Goal: Task Accomplishment & Management: Manage account settings

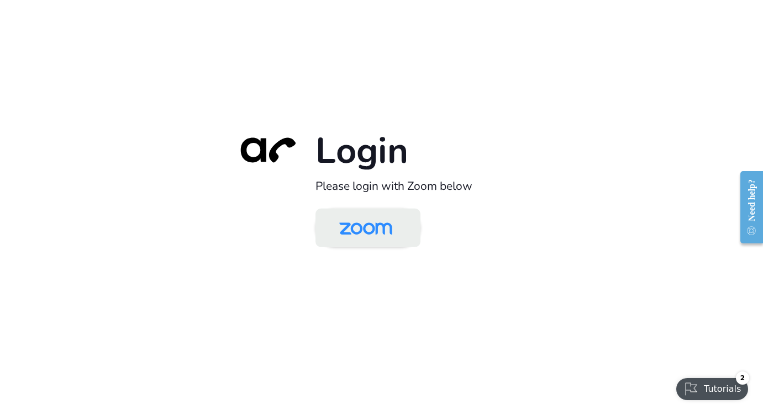
click at [376, 239] on img at bounding box center [366, 229] width 76 height 36
click at [363, 236] on img at bounding box center [366, 229] width 76 height 36
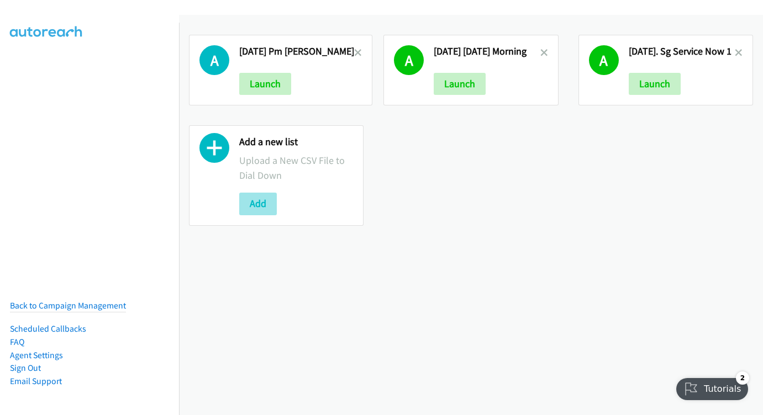
click at [260, 206] on button "Add" at bounding box center [258, 204] width 38 height 22
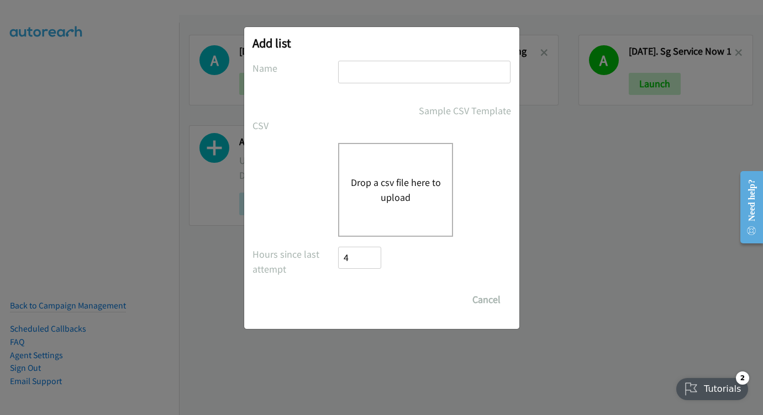
click at [394, 73] on input "text" at bounding box center [424, 72] width 172 height 23
type input "s"
type input "10:30 AUG 26"
click at [415, 153] on div "Drop a csv file here to upload" at bounding box center [395, 190] width 115 height 94
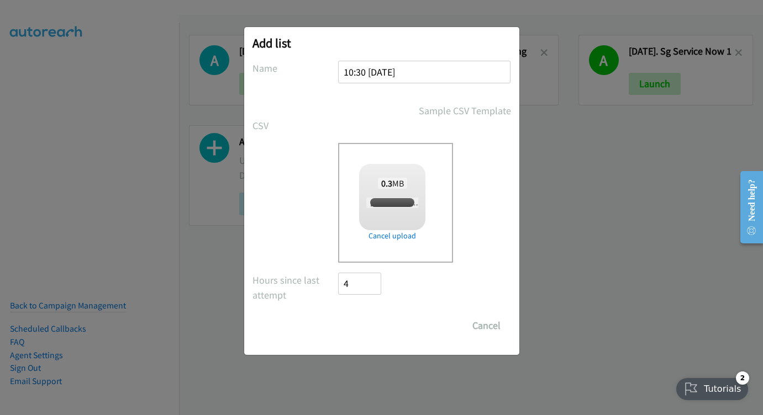
checkbox input "true"
click at [377, 321] on input "Save List" at bounding box center [368, 326] width 58 height 22
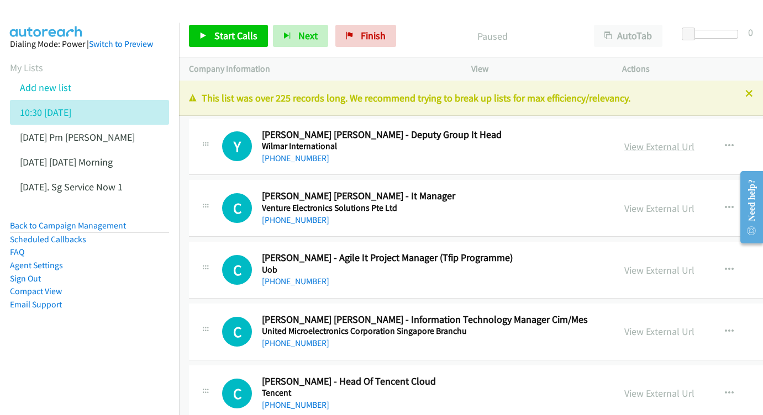
click at [663, 147] on link "View External Url" at bounding box center [659, 146] width 70 height 13
click at [649, 206] on link "View External Url" at bounding box center [659, 208] width 70 height 13
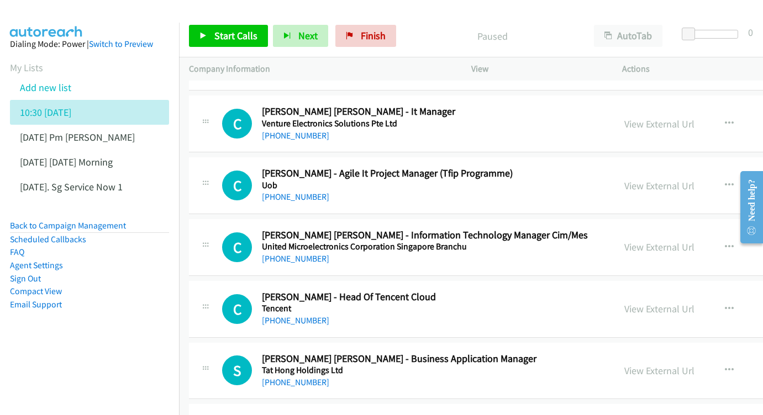
scroll to position [126, 0]
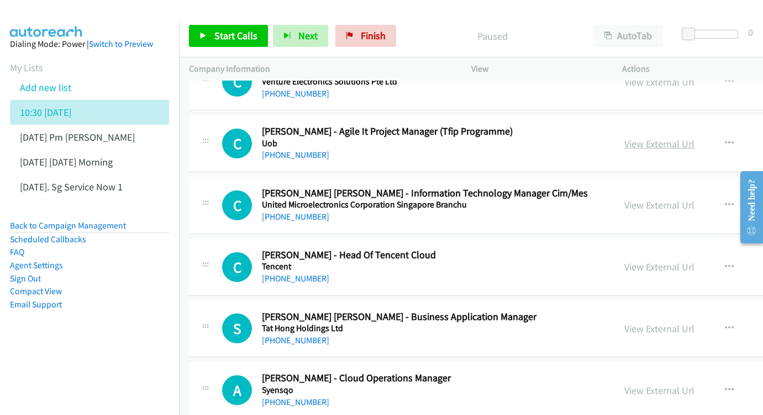
click at [661, 140] on link "View External Url" at bounding box center [659, 144] width 70 height 13
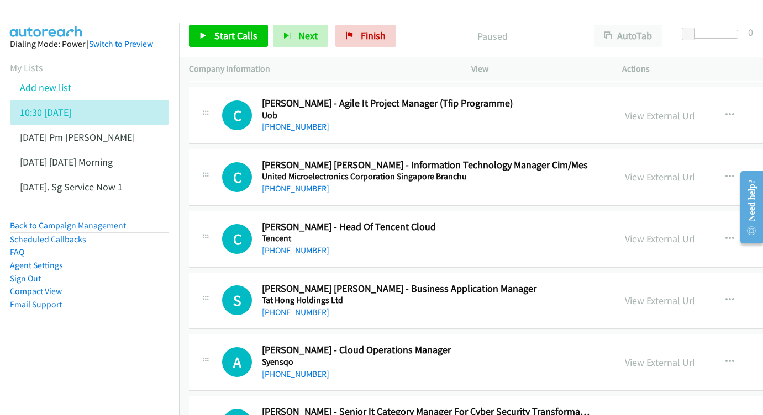
scroll to position [202, 0]
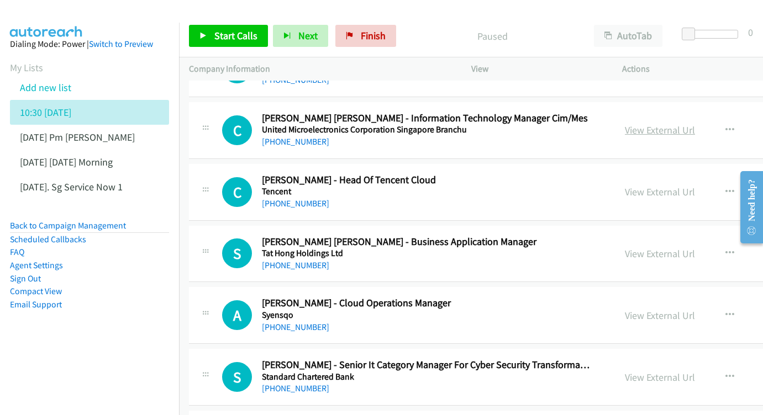
click at [669, 126] on link "View External Url" at bounding box center [660, 130] width 70 height 13
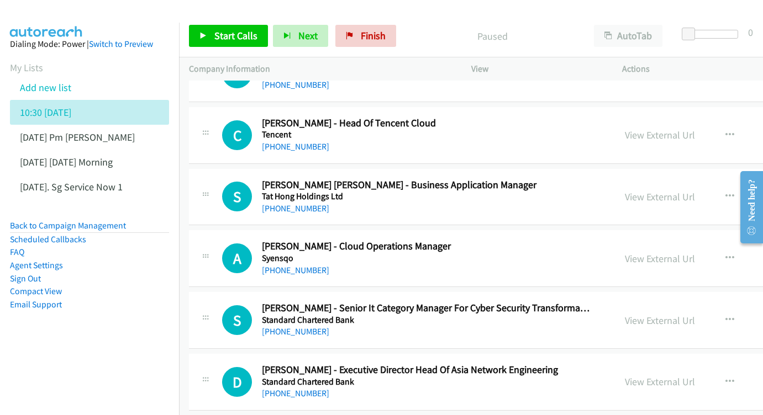
scroll to position [259, 0]
click at [640, 122] on div "View External Url View External Url Schedule/Manage Callback Start Calls Here R…" at bounding box center [726, 135] width 223 height 36
click at [639, 129] on link "View External Url" at bounding box center [660, 134] width 70 height 13
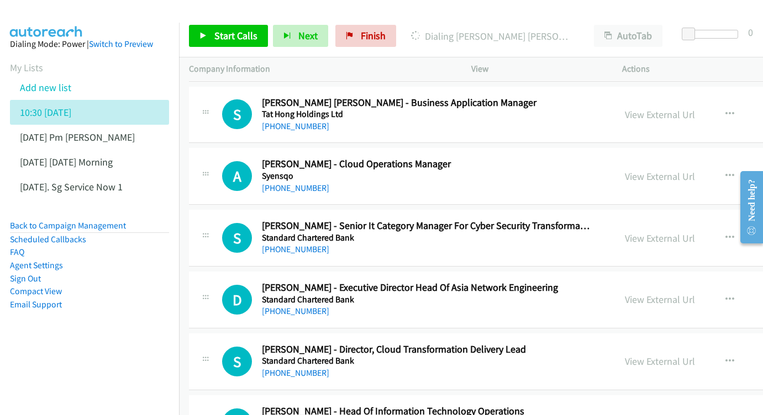
scroll to position [341, 0]
click at [647, 116] on div "View External Url View External Url Schedule/Manage Callback Start Calls Here R…" at bounding box center [726, 114] width 223 height 36
click at [648, 111] on link "View External Url" at bounding box center [660, 114] width 70 height 13
click at [656, 171] on link "View External Url" at bounding box center [660, 176] width 70 height 13
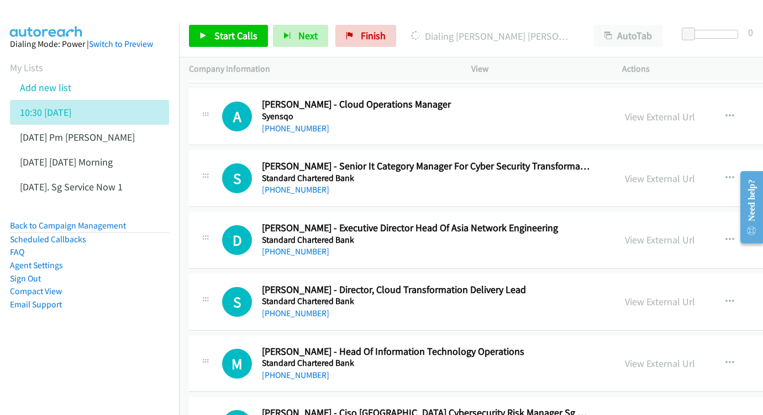
scroll to position [430, 0]
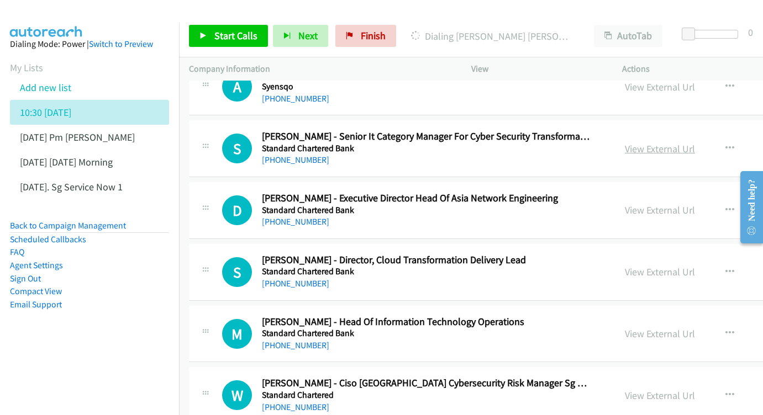
click at [635, 142] on link "View External Url" at bounding box center [660, 148] width 70 height 13
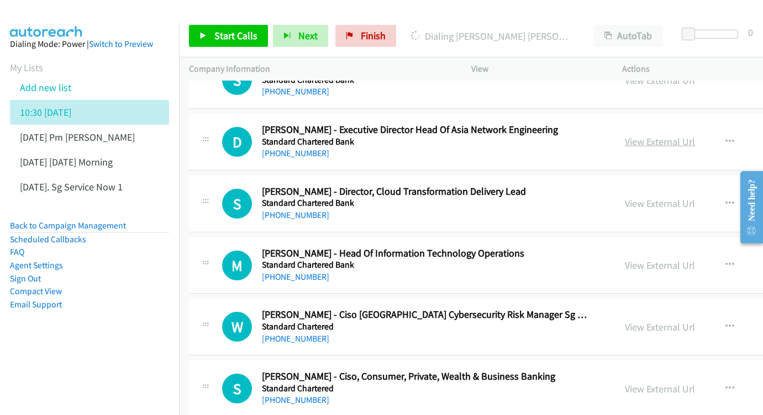
scroll to position [560, 0]
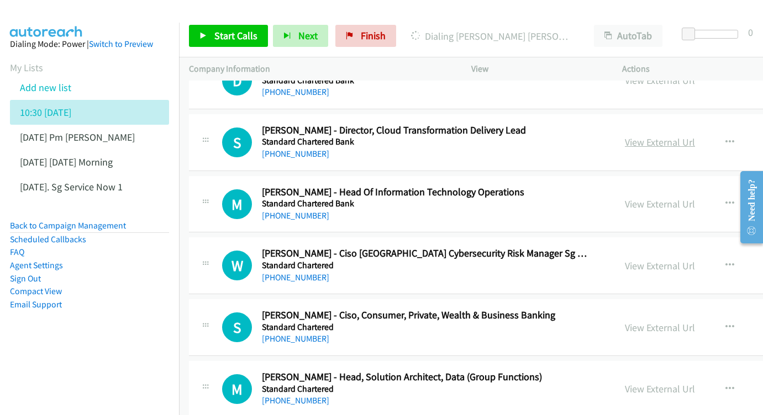
click at [666, 136] on link "View External Url" at bounding box center [660, 142] width 70 height 13
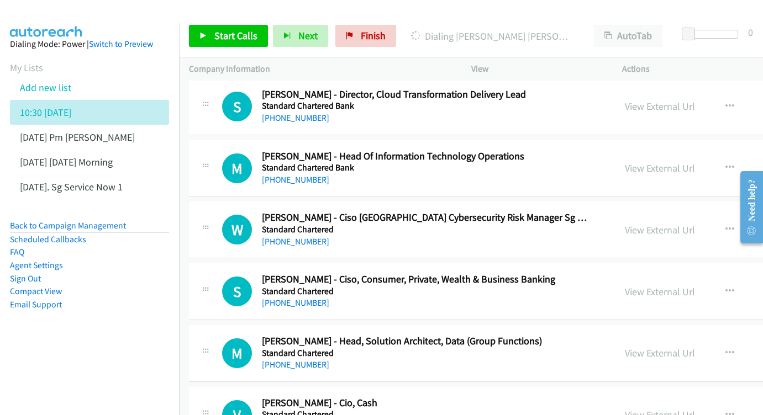
scroll to position [603, 0]
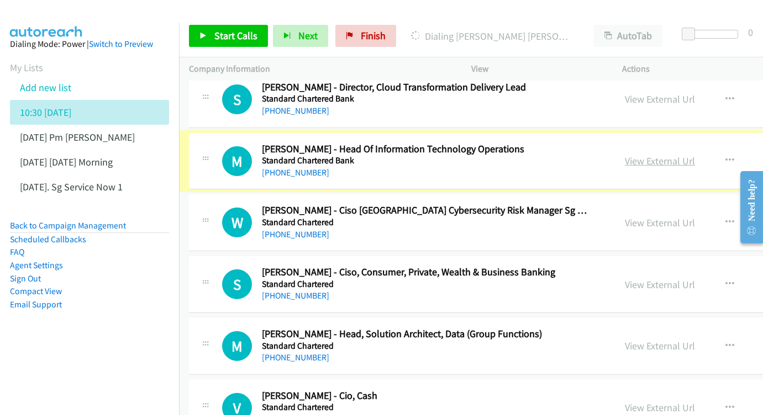
click at [643, 155] on link "View External Url" at bounding box center [660, 161] width 70 height 13
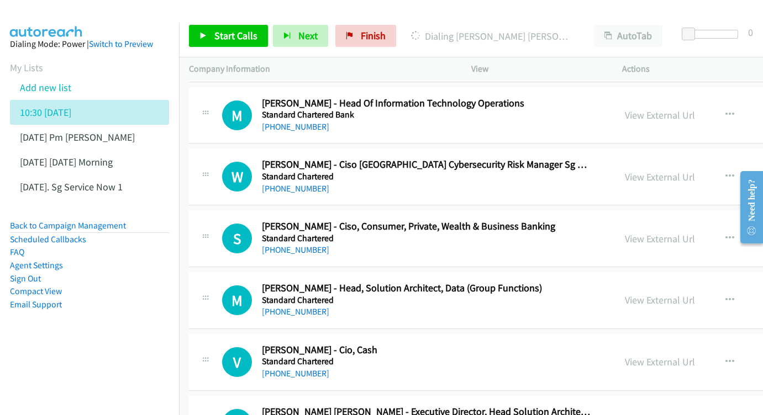
scroll to position [666, 0]
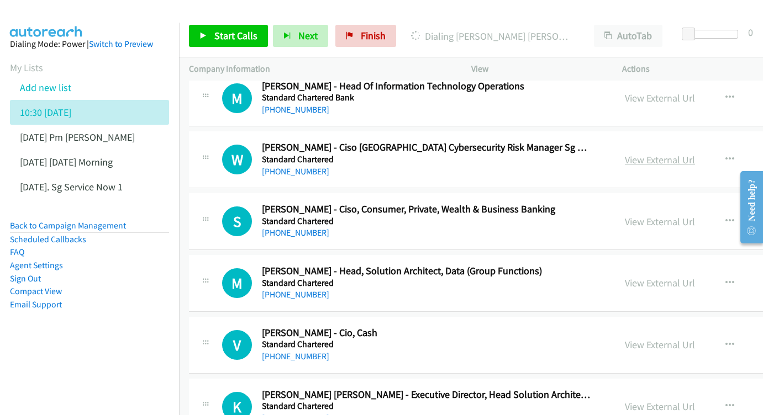
click at [657, 154] on link "View External Url" at bounding box center [660, 160] width 70 height 13
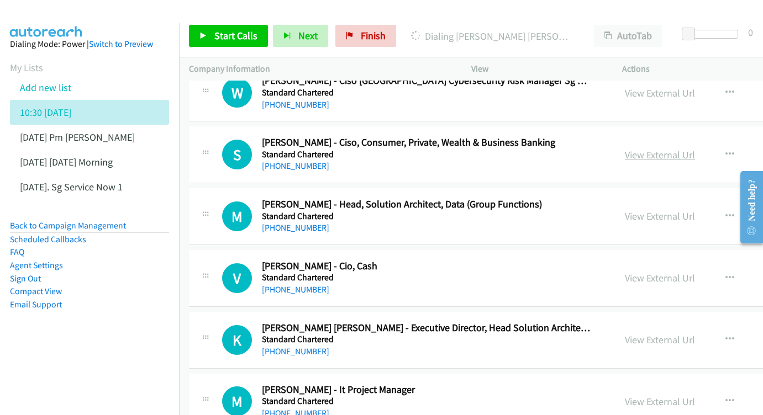
click at [656, 149] on link "View External Url" at bounding box center [660, 155] width 70 height 13
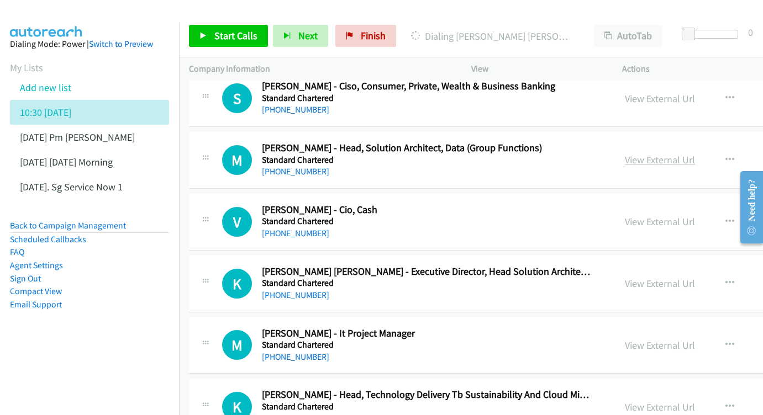
click at [660, 154] on link "View External Url" at bounding box center [660, 160] width 70 height 13
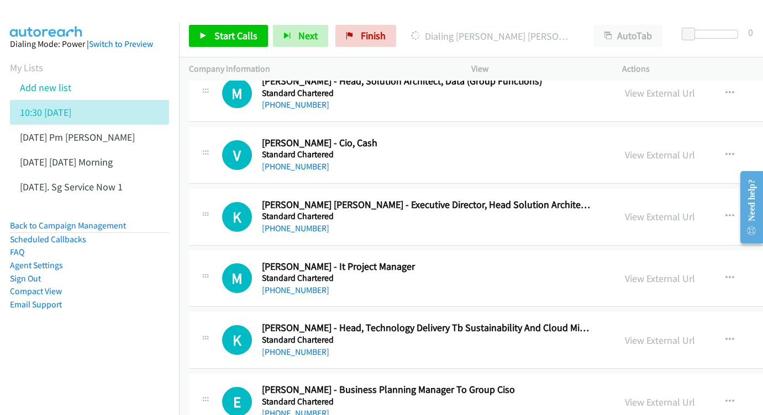
scroll to position [858, 0]
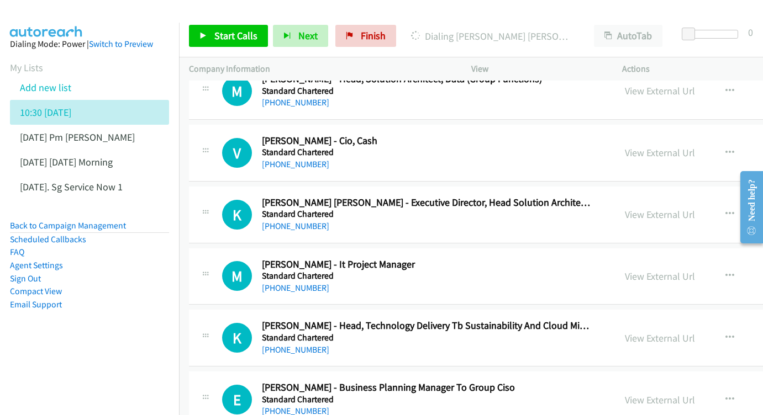
click at [658, 135] on div "View External Url View External Url Schedule/Manage Callback Start Calls Here R…" at bounding box center [726, 153] width 223 height 36
click at [652, 146] on link "View External Url" at bounding box center [660, 152] width 70 height 13
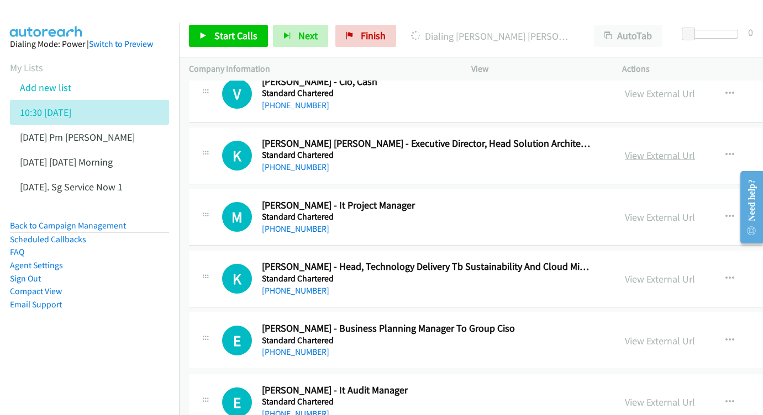
click at [636, 149] on link "View External Url" at bounding box center [660, 155] width 70 height 13
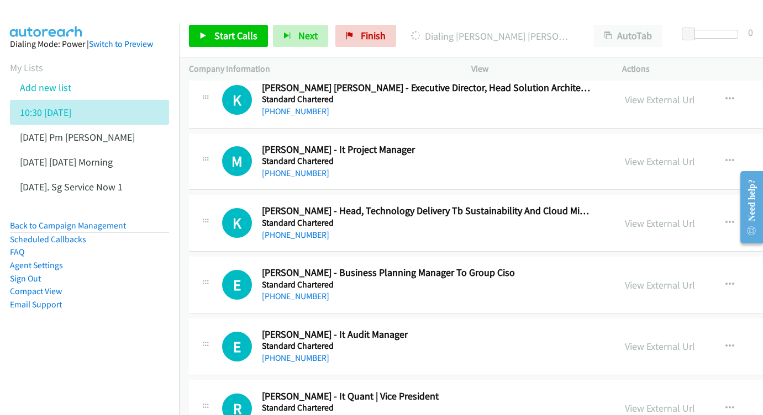
scroll to position [974, 0]
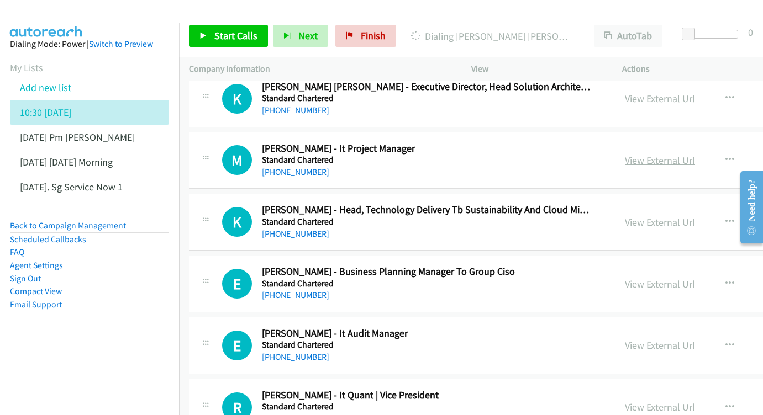
click at [650, 154] on link "View External Url" at bounding box center [660, 160] width 70 height 13
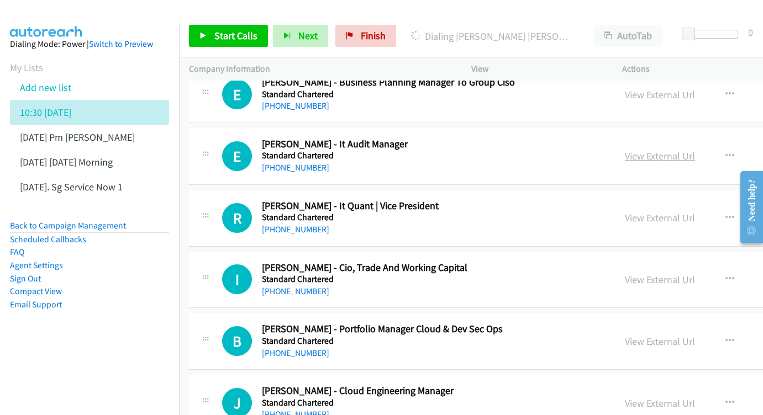
scroll to position [1173, 0]
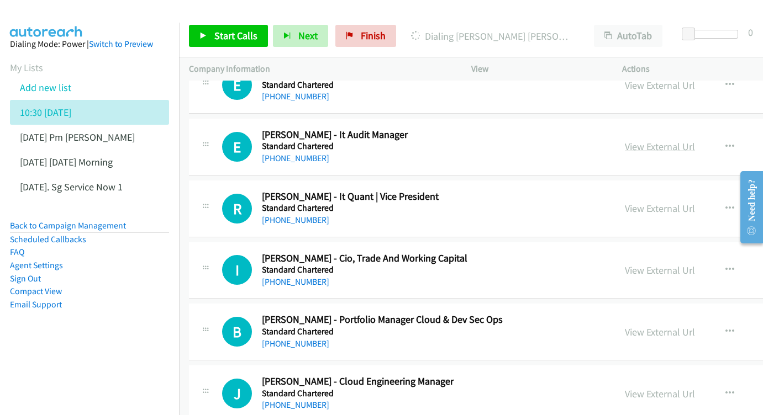
click at [650, 140] on link "View External Url" at bounding box center [660, 146] width 70 height 13
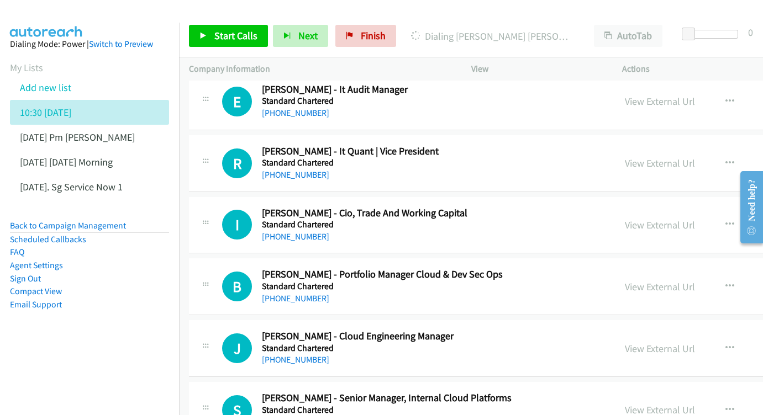
scroll to position [1221, 0]
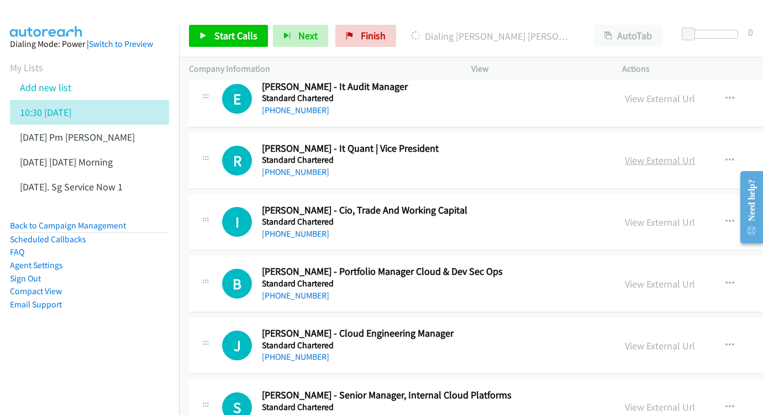
click at [651, 154] on link "View External Url" at bounding box center [660, 160] width 70 height 13
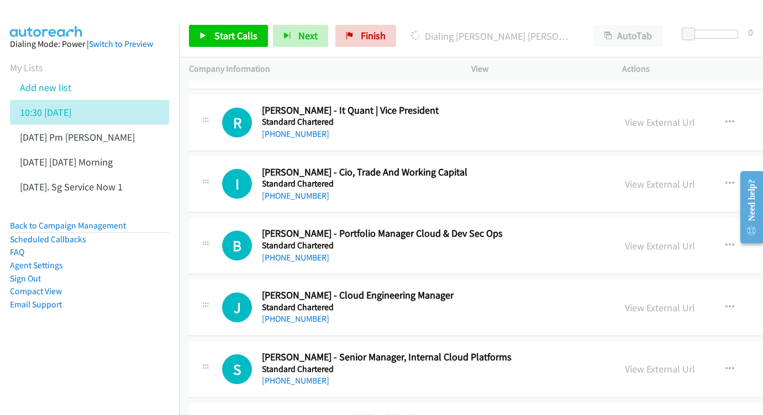
scroll to position [1260, 0]
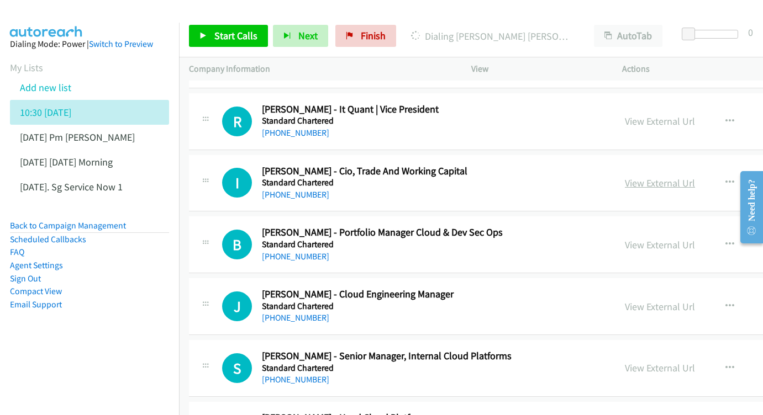
click at [670, 177] on link "View External Url" at bounding box center [660, 183] width 70 height 13
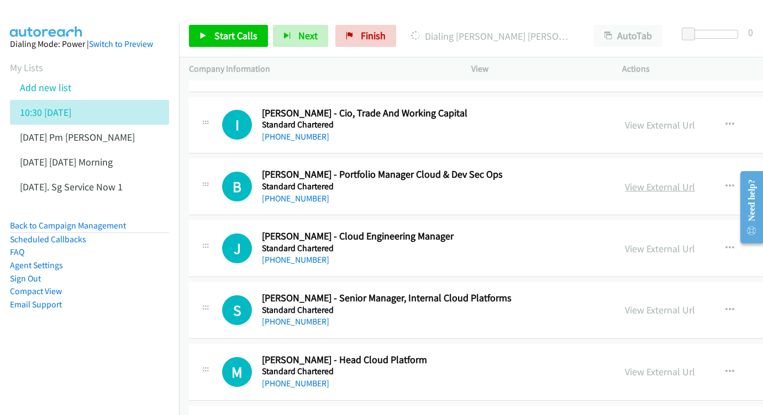
click at [632, 181] on link "View External Url" at bounding box center [660, 187] width 70 height 13
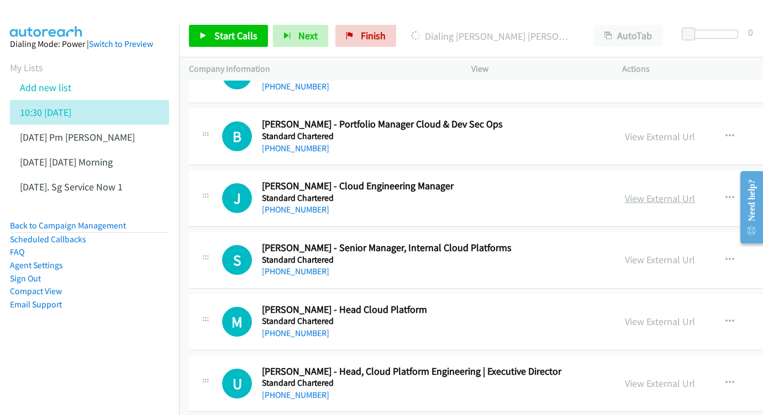
scroll to position [1381, 0]
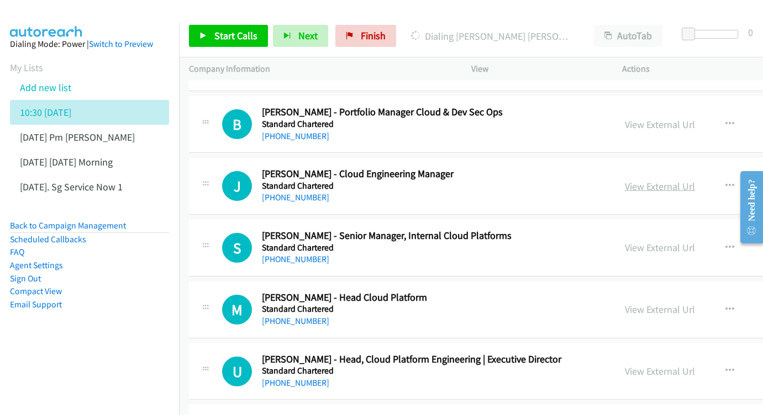
click at [667, 180] on link "View External Url" at bounding box center [660, 186] width 70 height 13
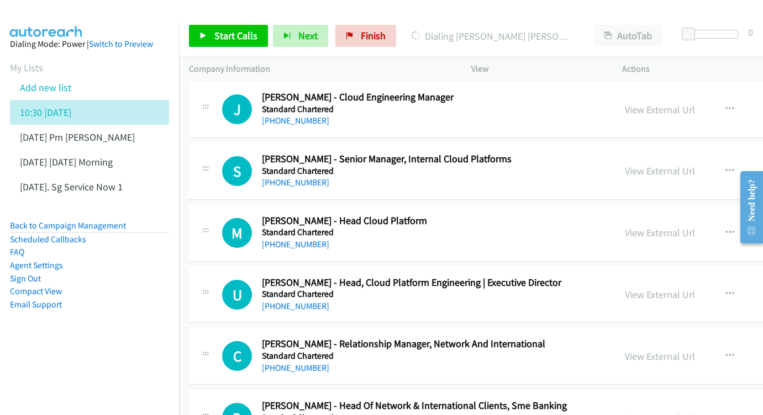
scroll to position [1462, 0]
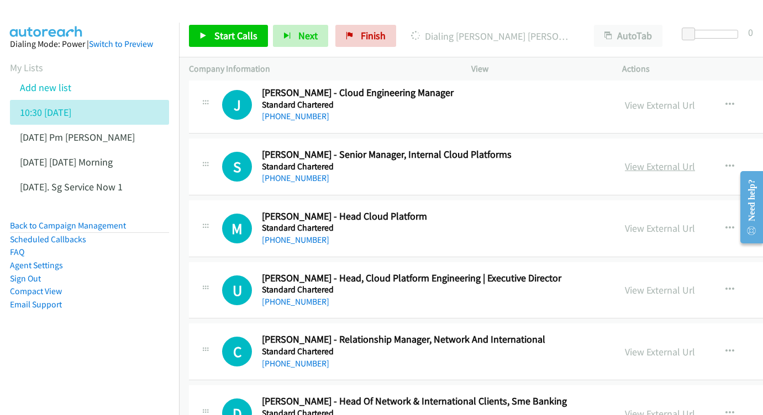
click at [661, 160] on link "View External Url" at bounding box center [660, 166] width 70 height 13
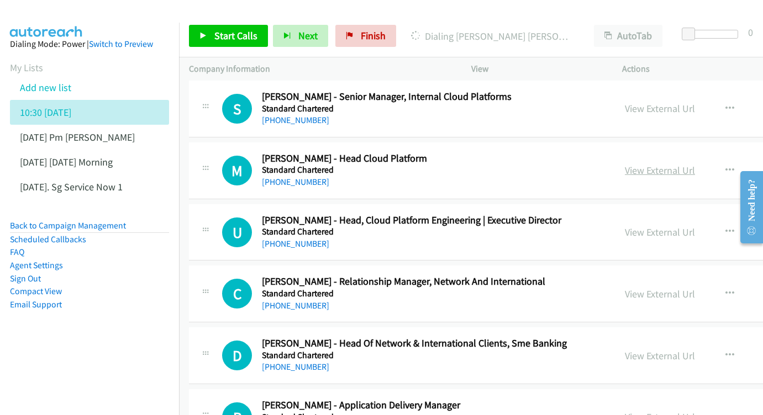
scroll to position [1523, 0]
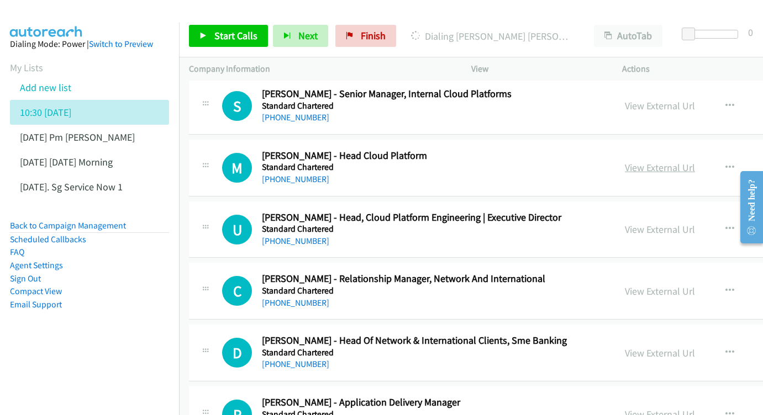
click at [656, 161] on link "View External Url" at bounding box center [660, 167] width 70 height 13
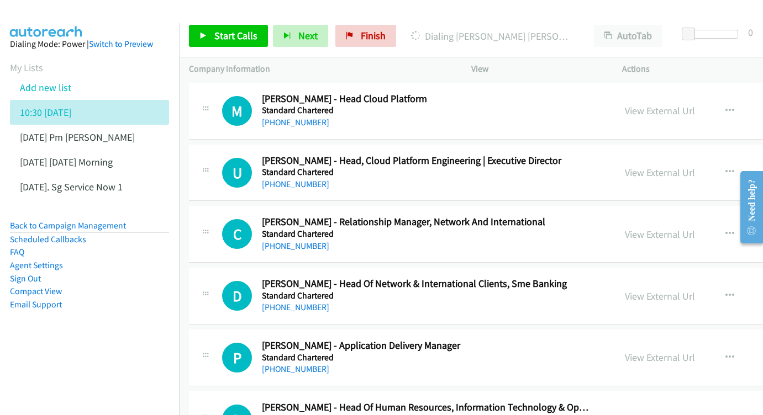
scroll to position [1580, 0]
click at [630, 154] on div "View External Url View External Url Schedule/Manage Callback Start Calls Here R…" at bounding box center [726, 172] width 223 height 36
click at [666, 166] on link "View External Url" at bounding box center [660, 172] width 70 height 13
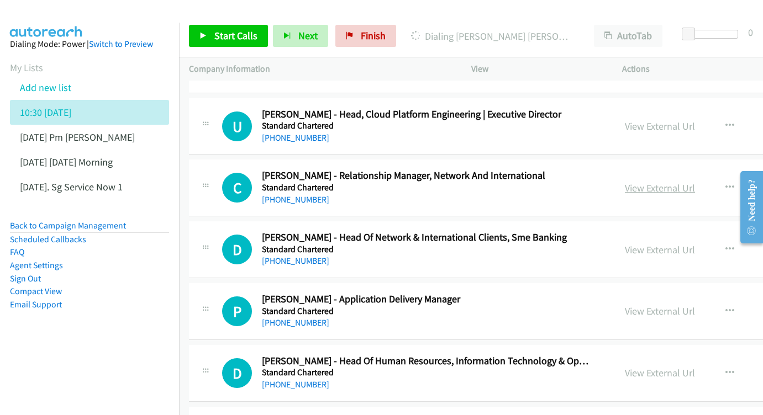
scroll to position [1631, 0]
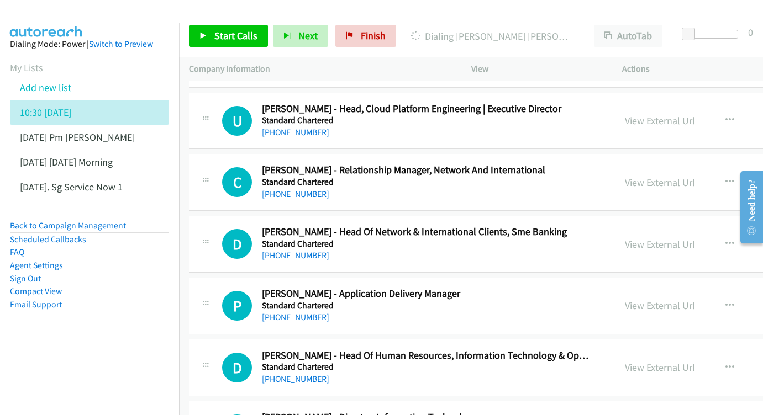
click at [659, 176] on link "View External Url" at bounding box center [660, 182] width 70 height 13
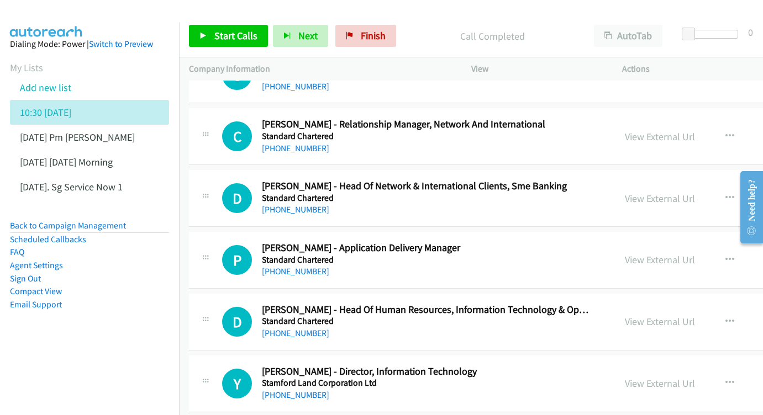
scroll to position [1697, 0]
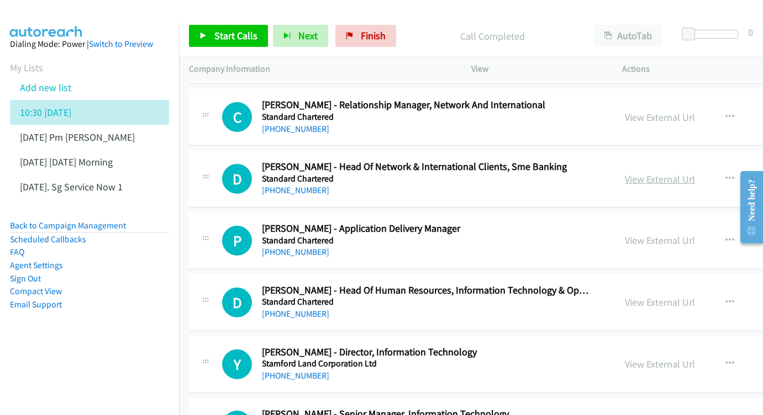
click at [635, 173] on link "View External Url" at bounding box center [660, 179] width 70 height 13
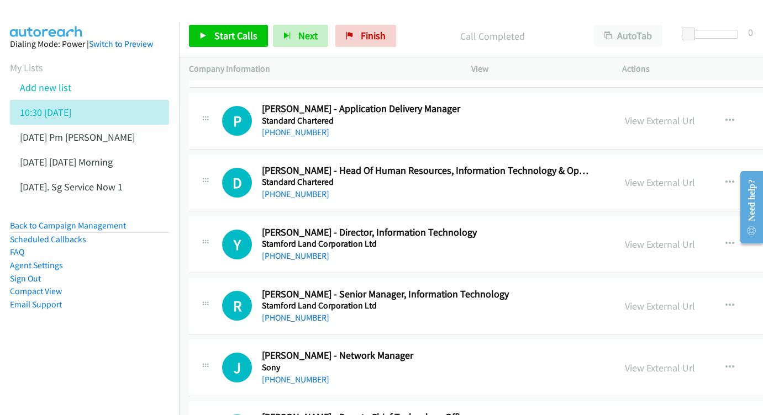
scroll to position [1798, 0]
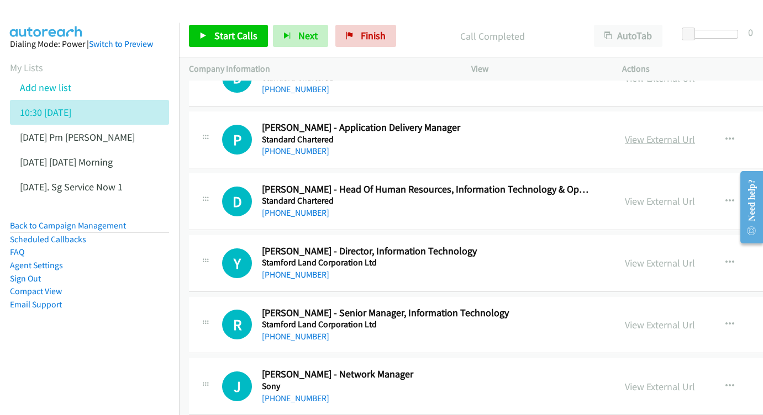
click at [659, 133] on link "View External Url" at bounding box center [660, 139] width 70 height 13
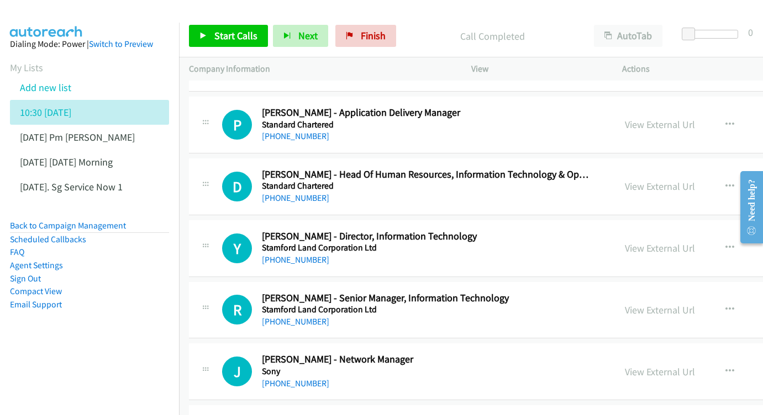
scroll to position [1831, 0]
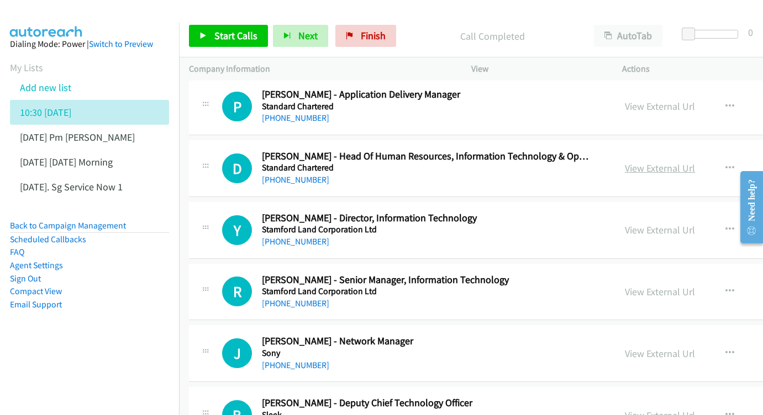
click at [662, 162] on link "View External Url" at bounding box center [660, 168] width 70 height 13
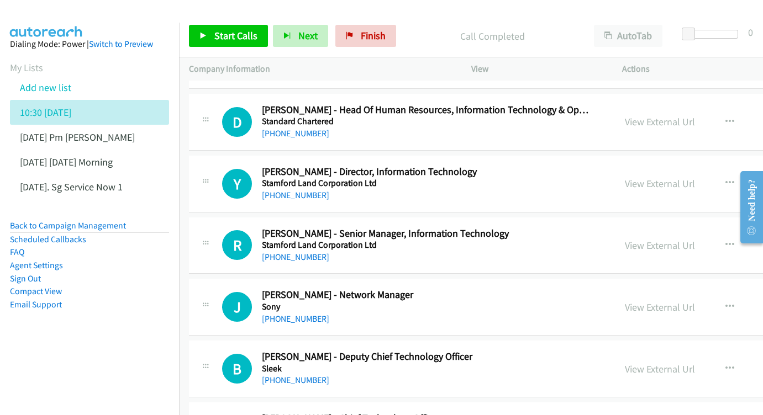
scroll to position [1889, 0]
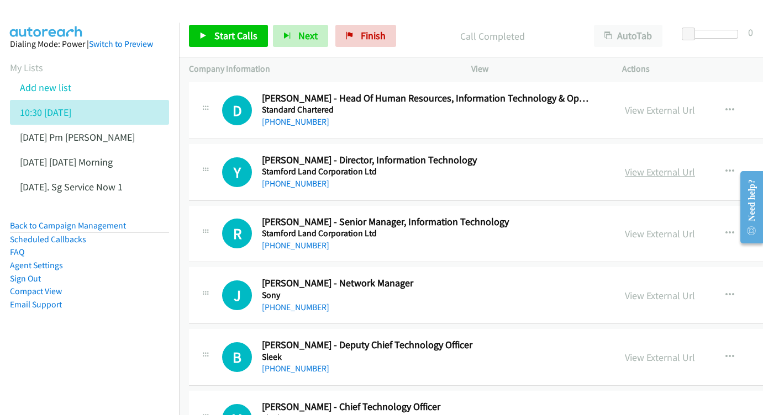
click at [635, 166] on link "View External Url" at bounding box center [660, 172] width 70 height 13
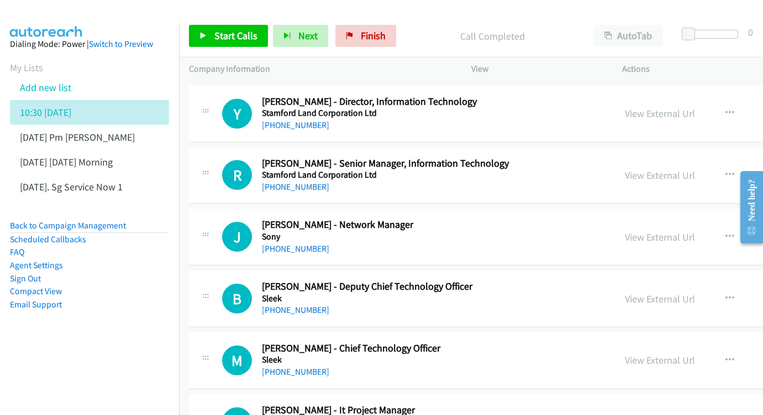
scroll to position [1950, 0]
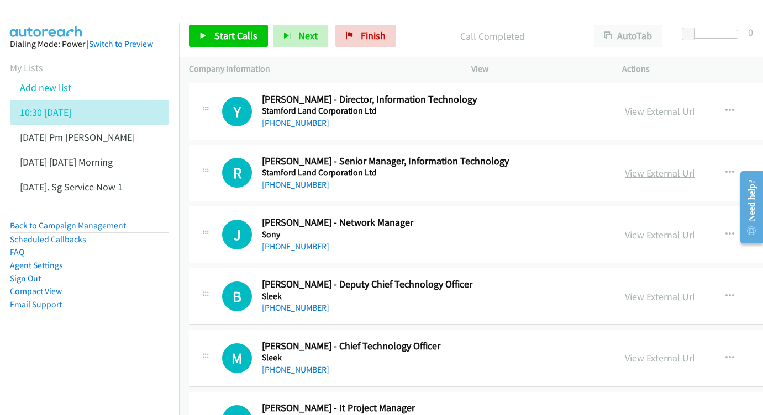
click at [656, 167] on link "View External Url" at bounding box center [660, 173] width 70 height 13
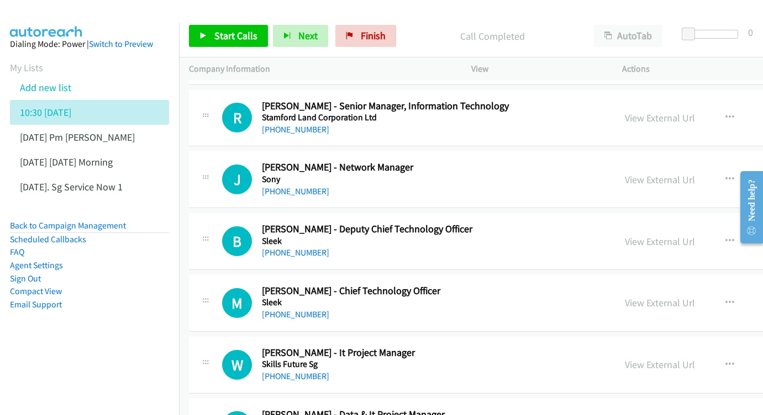
scroll to position [2022, 0]
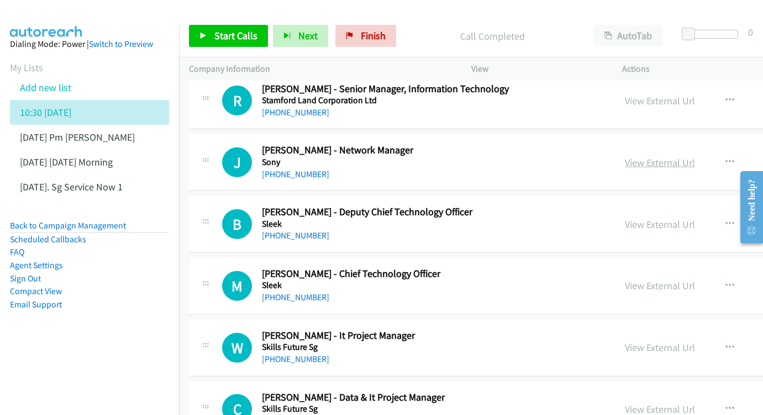
click at [635, 156] on link "View External Url" at bounding box center [660, 162] width 70 height 13
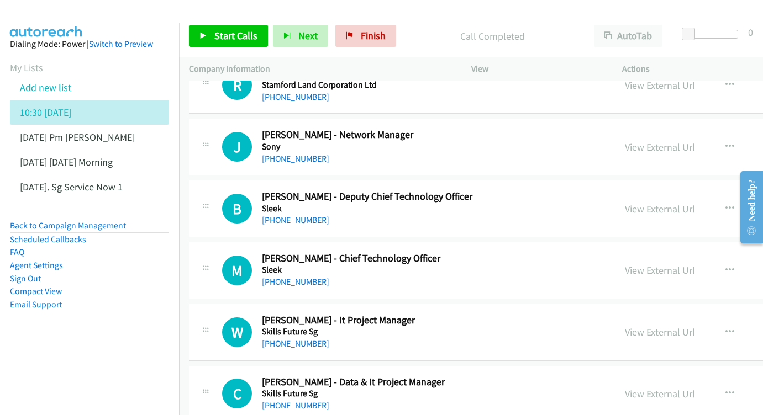
scroll to position [2084, 0]
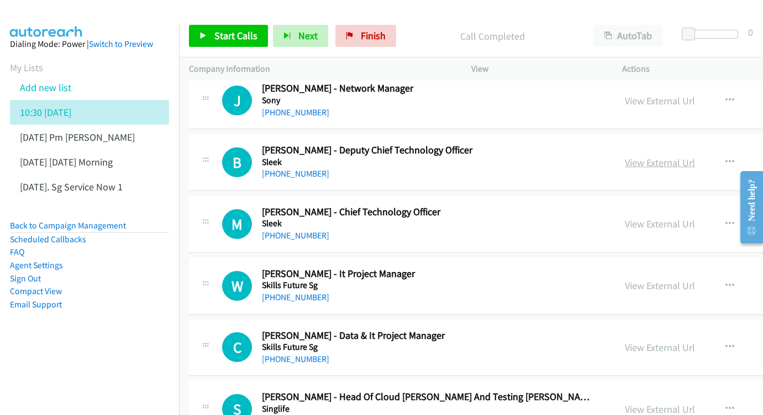
click at [651, 156] on link "View External Url" at bounding box center [660, 162] width 70 height 13
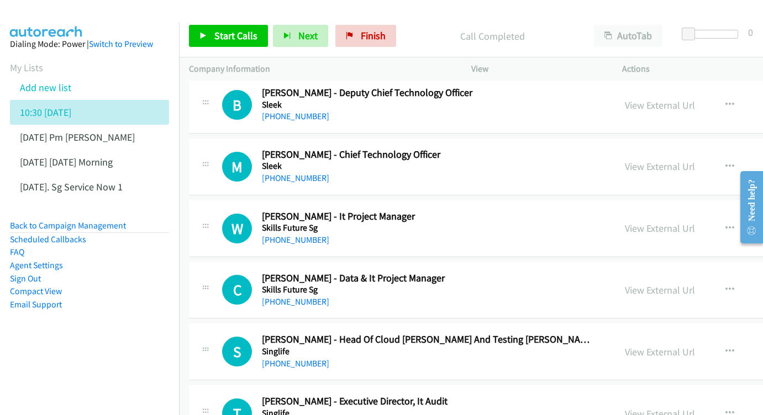
click at [637, 159] on div "View External Url" at bounding box center [660, 166] width 70 height 15
click at [640, 160] on link "View External Url" at bounding box center [660, 166] width 70 height 13
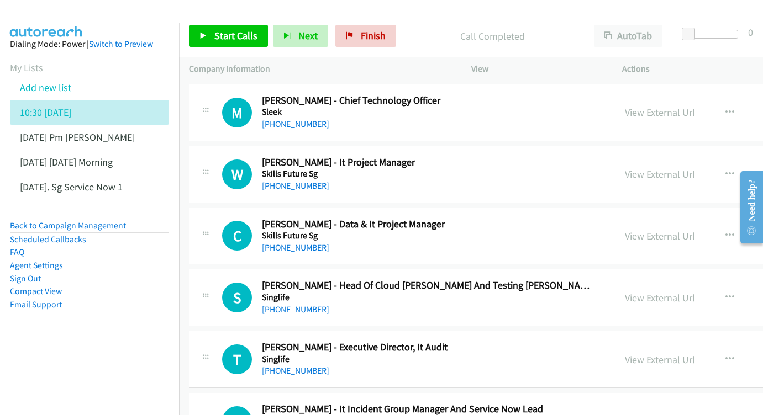
scroll to position [2198, 0]
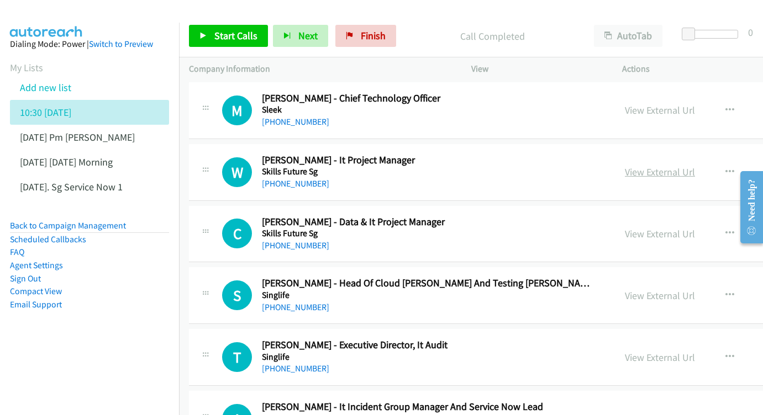
click at [653, 166] on link "View External Url" at bounding box center [660, 172] width 70 height 13
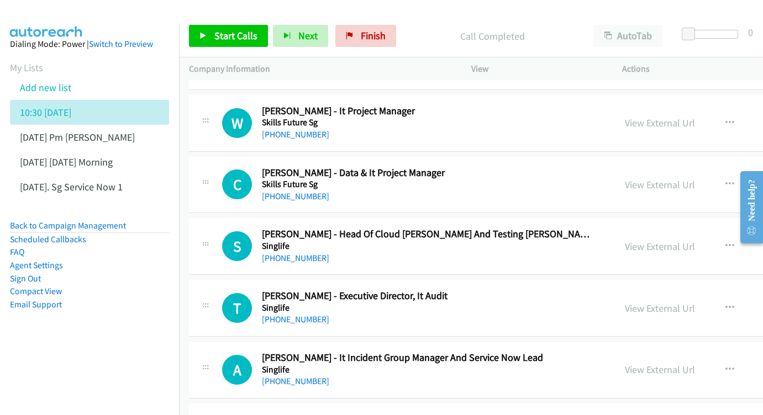
scroll to position [2249, 0]
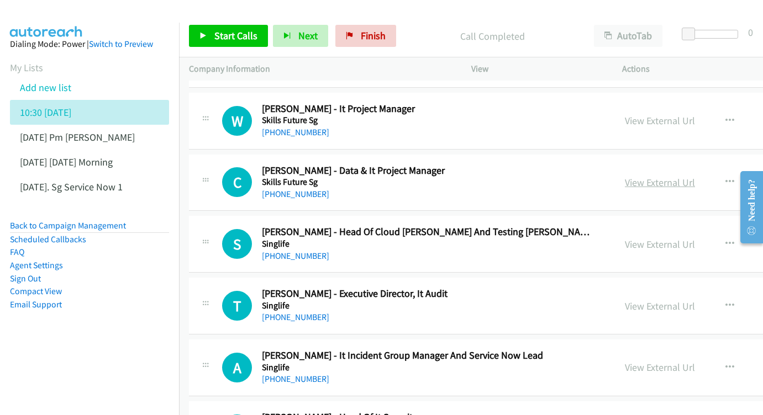
click at [642, 176] on link "View External Url" at bounding box center [660, 182] width 70 height 13
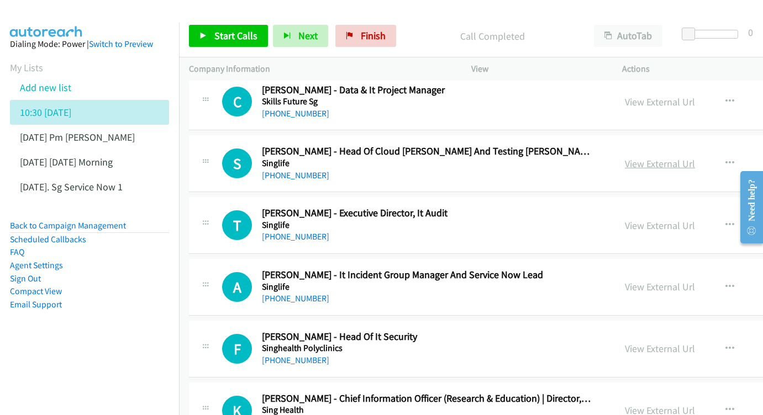
click at [656, 157] on link "View External Url" at bounding box center [660, 163] width 70 height 13
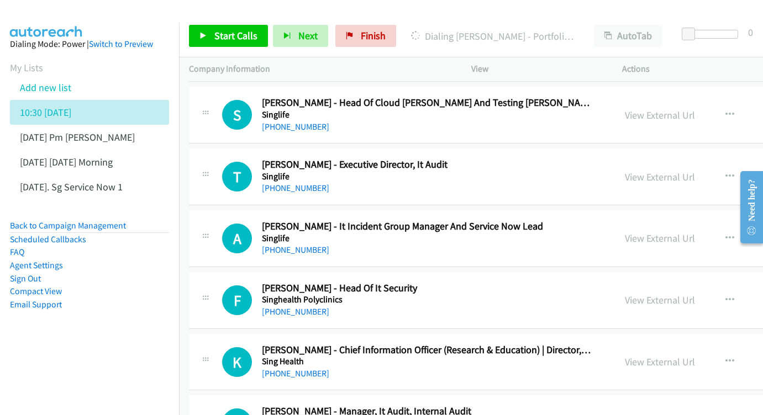
scroll to position [2389, 0]
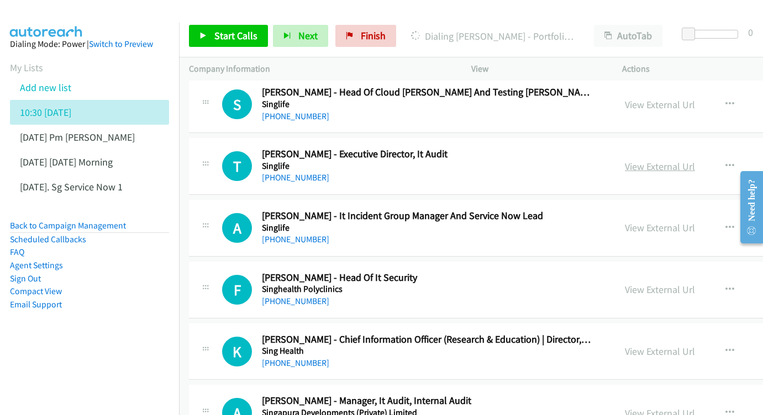
click at [648, 160] on link "View External Url" at bounding box center [660, 166] width 70 height 13
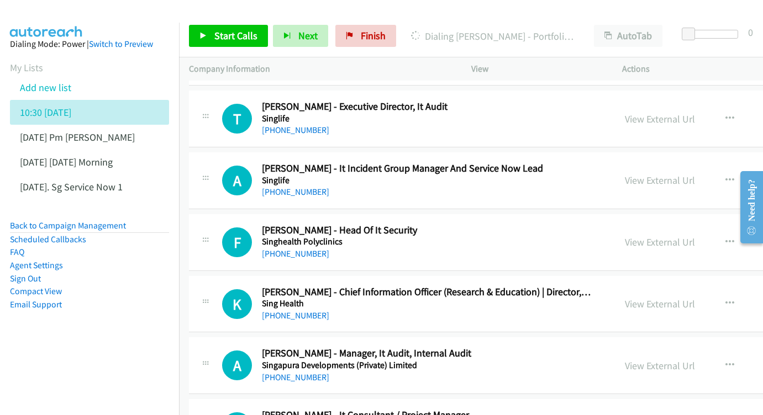
scroll to position [2437, 0]
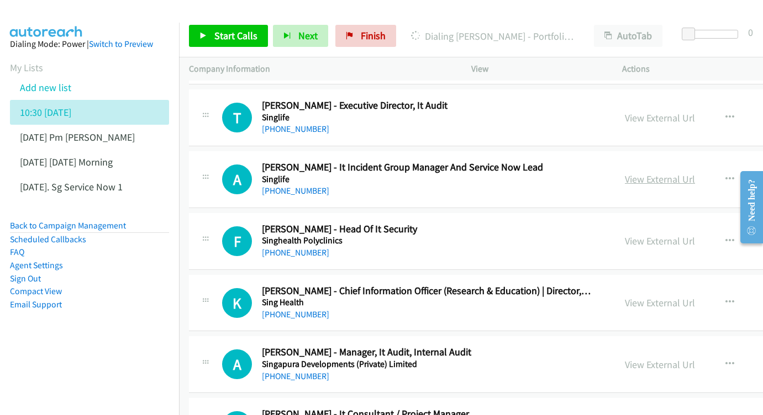
click at [658, 173] on link "View External Url" at bounding box center [660, 179] width 70 height 13
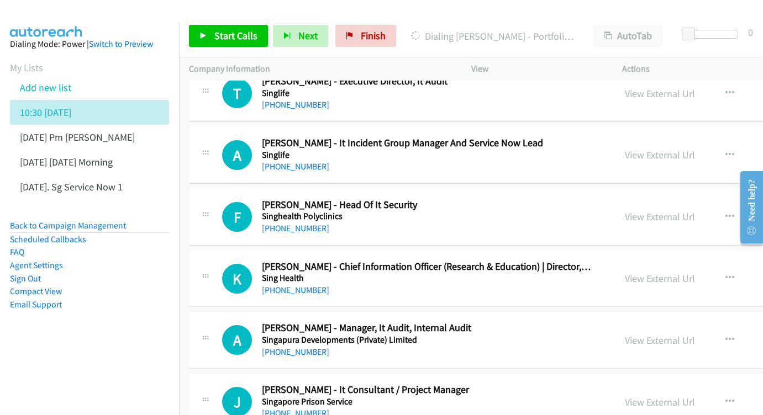
scroll to position [2491, 0]
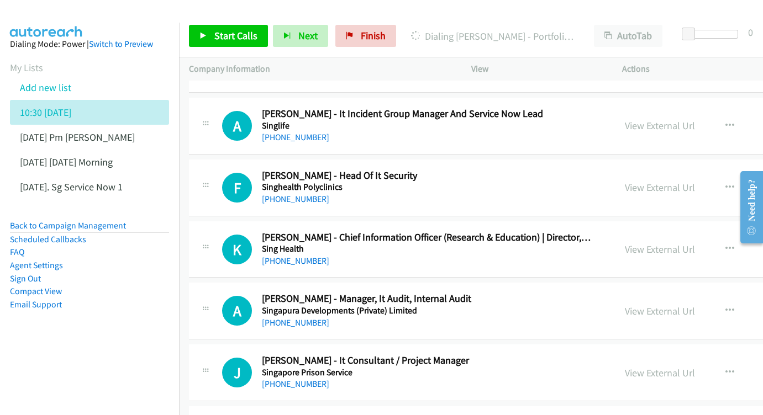
click at [700, 170] on div "View External Url View External Url Schedule/Manage Callback Start Calls Here R…" at bounding box center [726, 188] width 223 height 36
click at [677, 181] on link "View External Url" at bounding box center [660, 187] width 70 height 13
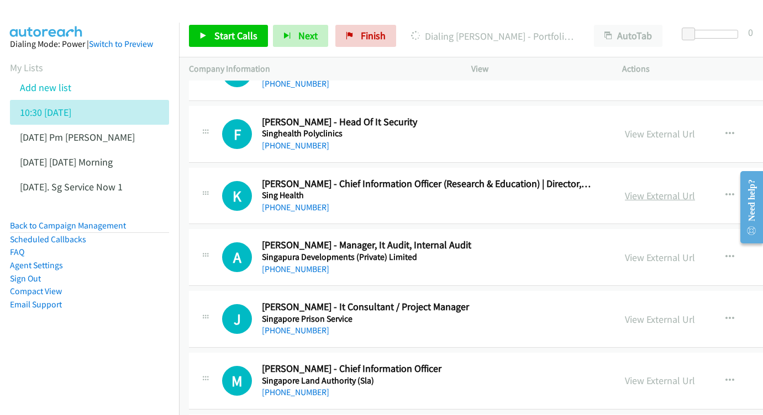
scroll to position [2548, 0]
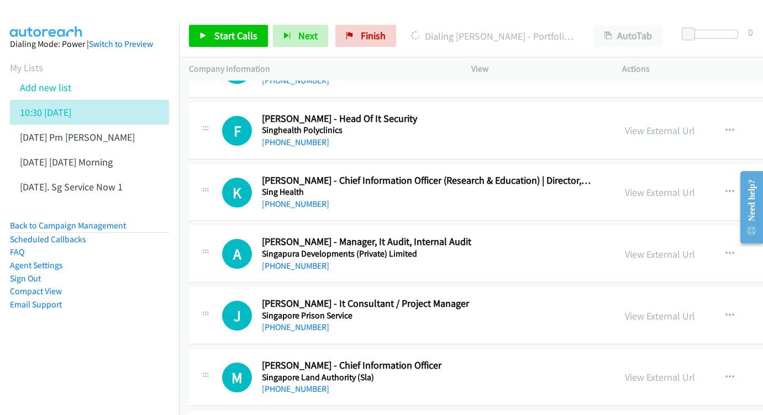
click at [666, 175] on div "View External Url View External Url Schedule/Manage Callback Start Calls Here R…" at bounding box center [726, 193] width 223 height 36
click at [657, 186] on link "View External Url" at bounding box center [660, 192] width 70 height 13
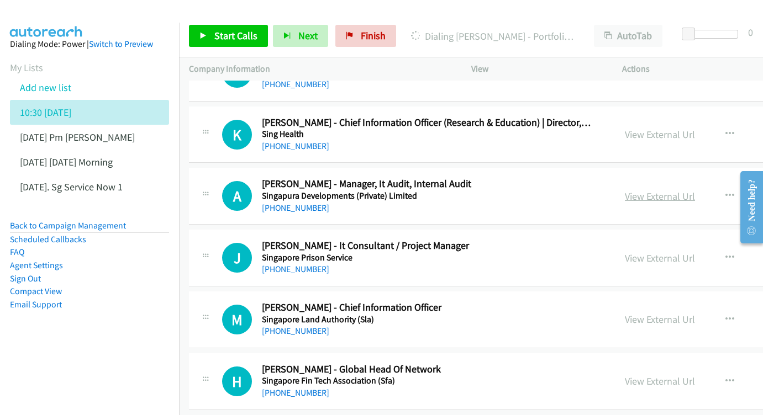
scroll to position [2615, 0]
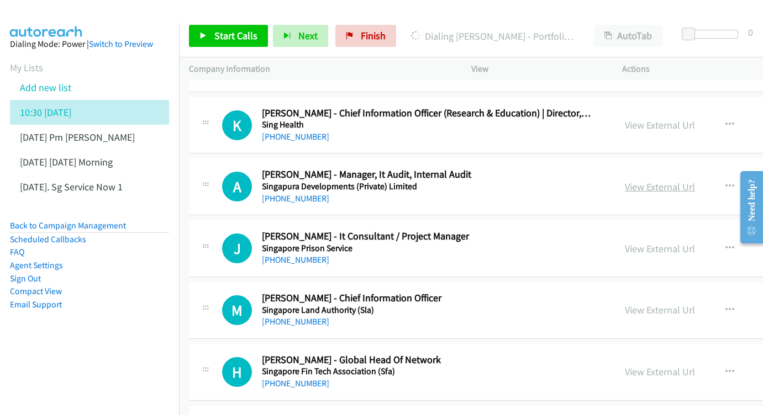
click at [664, 181] on link "View External Url" at bounding box center [660, 187] width 70 height 13
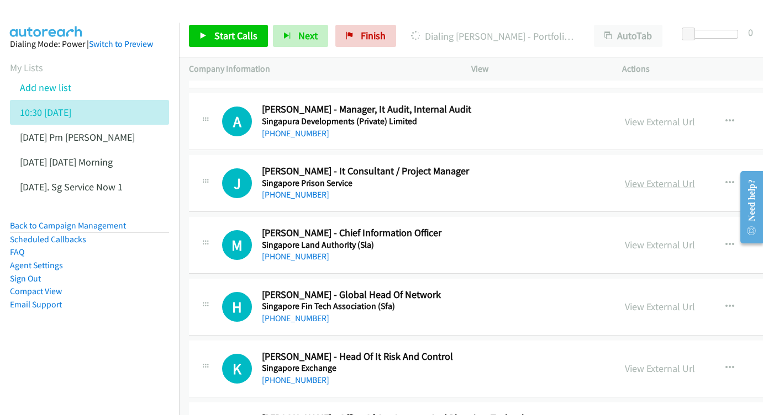
scroll to position [2687, 0]
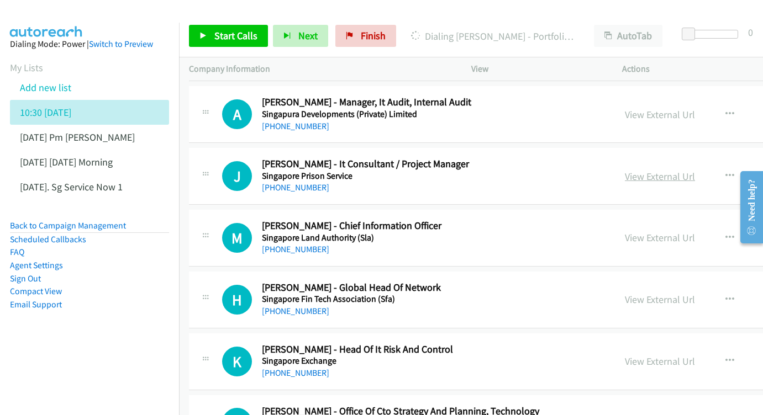
click at [655, 170] on link "View External Url" at bounding box center [660, 176] width 70 height 13
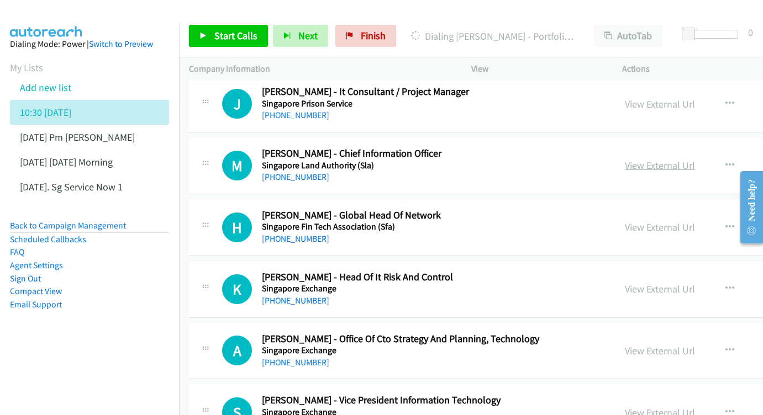
scroll to position [2760, 0]
click at [667, 159] on link "View External Url" at bounding box center [660, 165] width 70 height 13
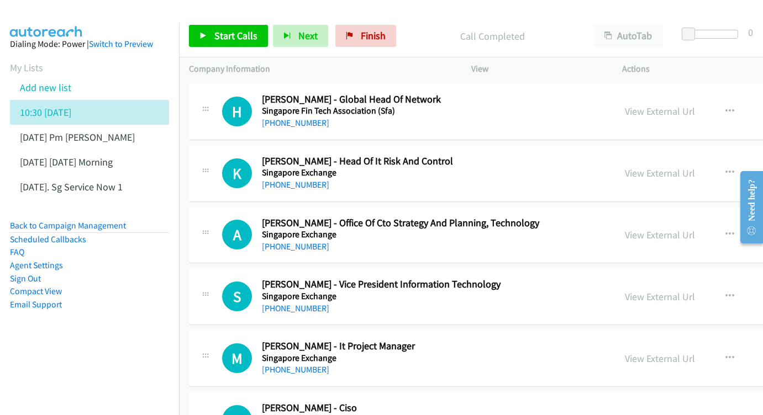
scroll to position [2878, 0]
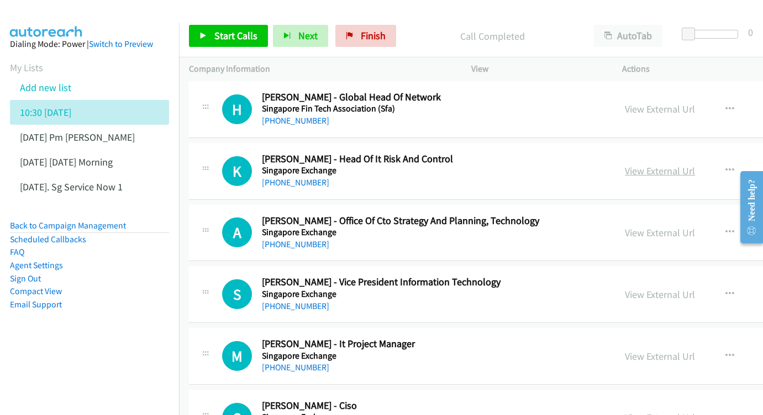
click at [642, 165] on link "View External Url" at bounding box center [660, 171] width 70 height 13
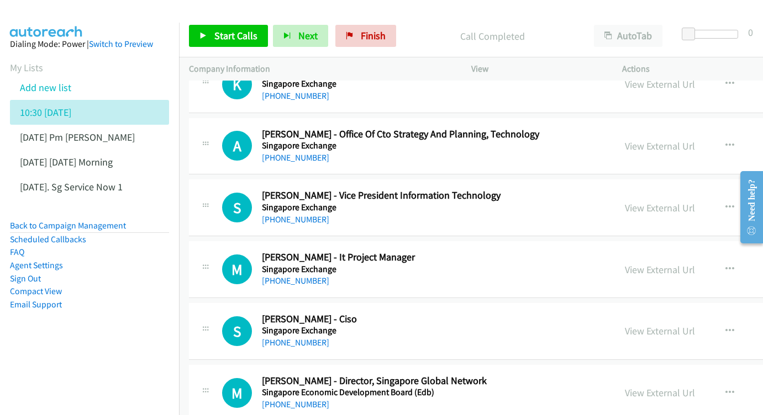
scroll to position [2967, 0]
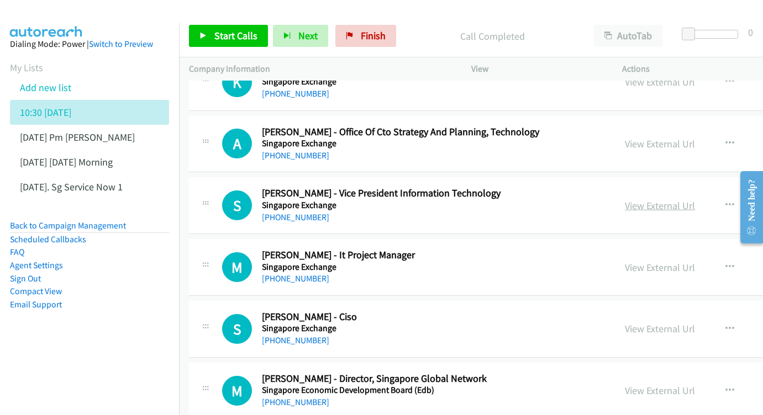
click at [652, 199] on link "View External Url" at bounding box center [660, 205] width 70 height 13
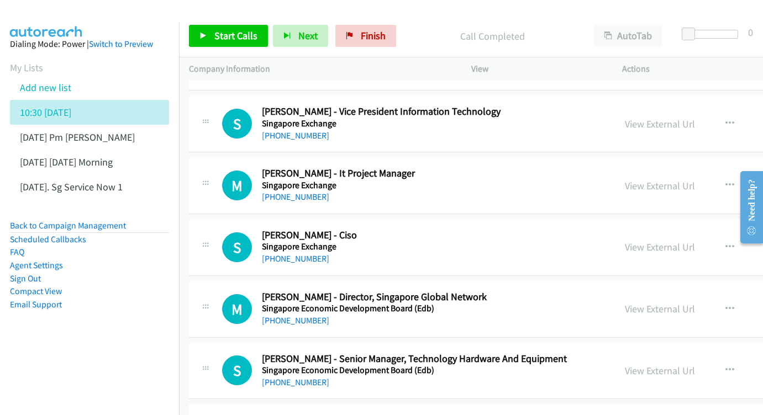
scroll to position [3051, 0]
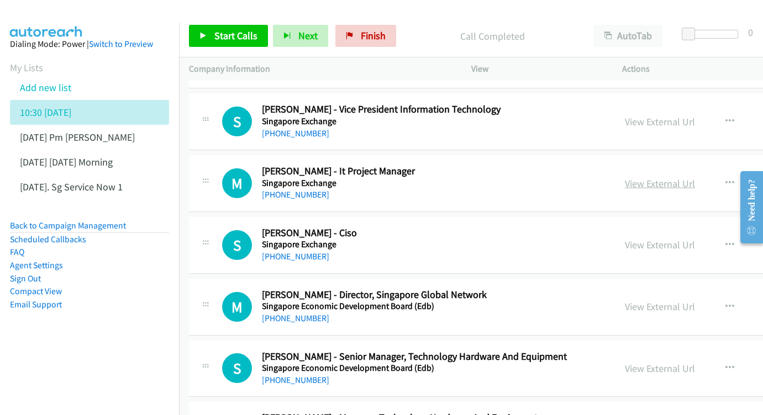
click at [658, 177] on link "View External Url" at bounding box center [660, 183] width 70 height 13
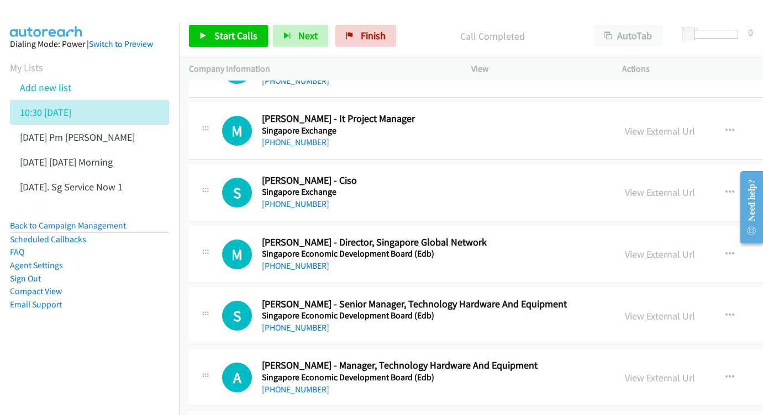
scroll to position [3106, 0]
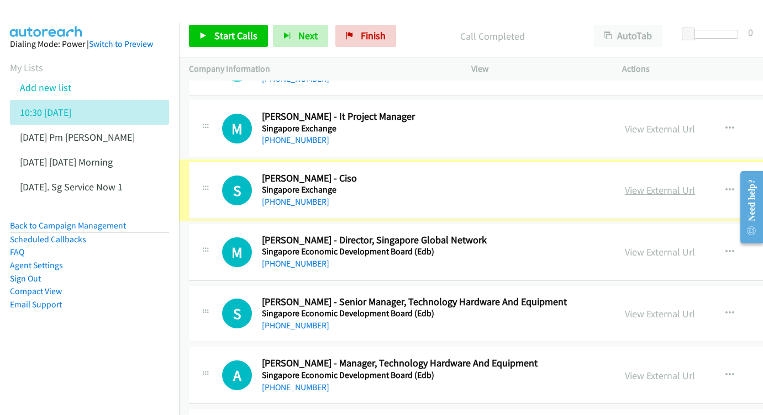
click at [646, 184] on link "View External Url" at bounding box center [660, 190] width 70 height 13
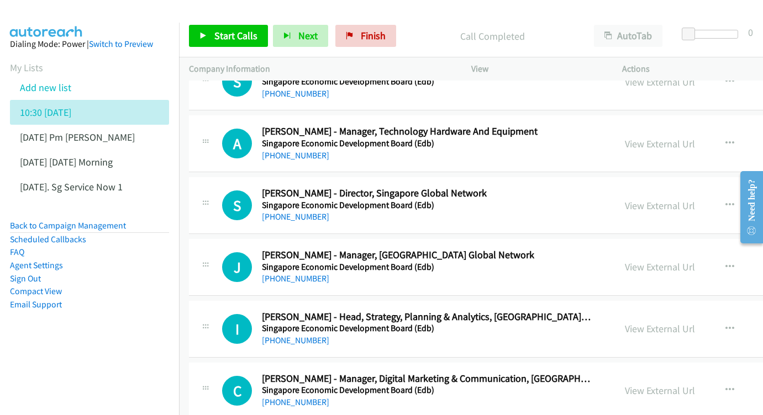
scroll to position [3353, 0]
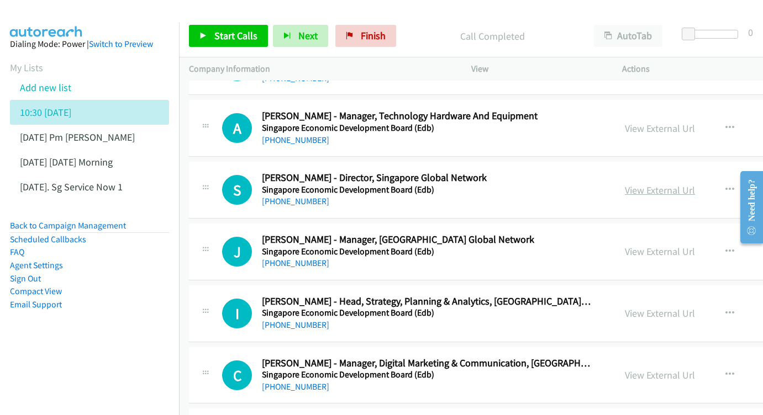
click at [646, 184] on link "View External Url" at bounding box center [660, 190] width 70 height 13
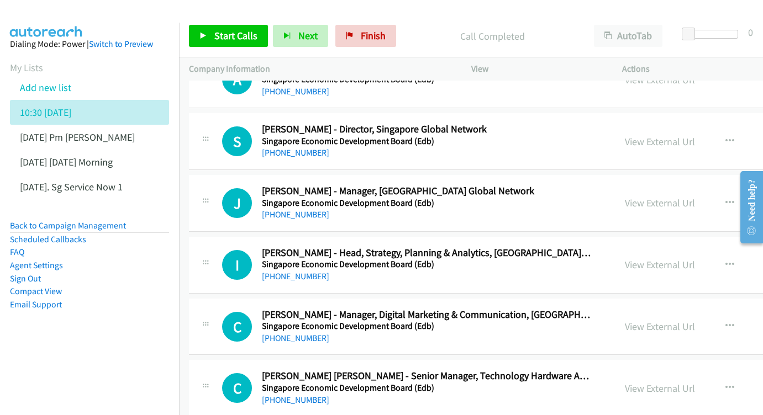
scroll to position [3404, 0]
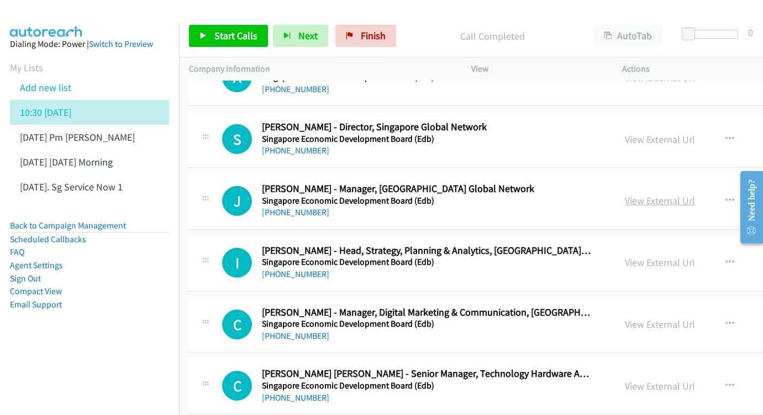
click at [653, 194] on link "View External Url" at bounding box center [660, 200] width 70 height 13
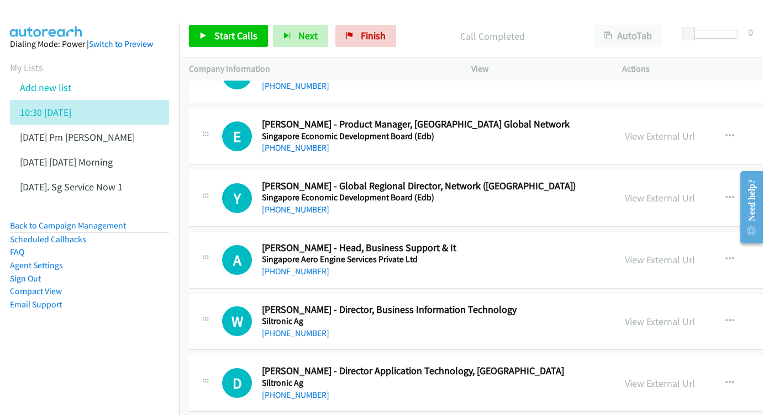
scroll to position [3798, 0]
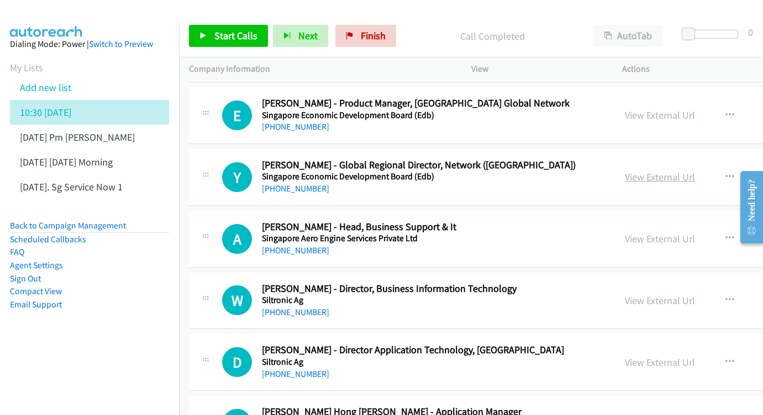
click at [633, 171] on link "View External Url" at bounding box center [660, 177] width 70 height 13
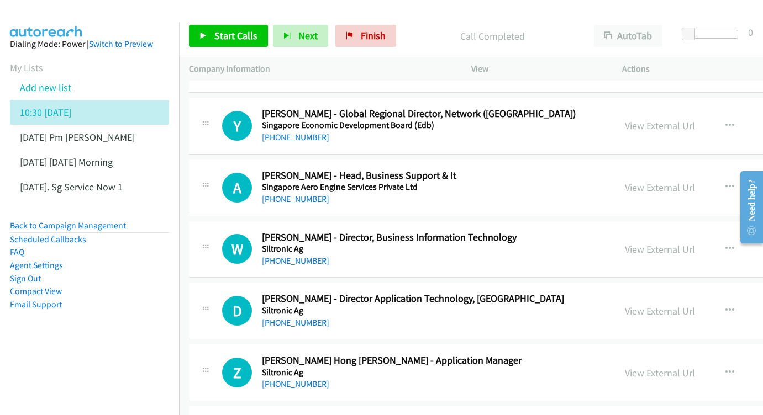
scroll to position [3852, 0]
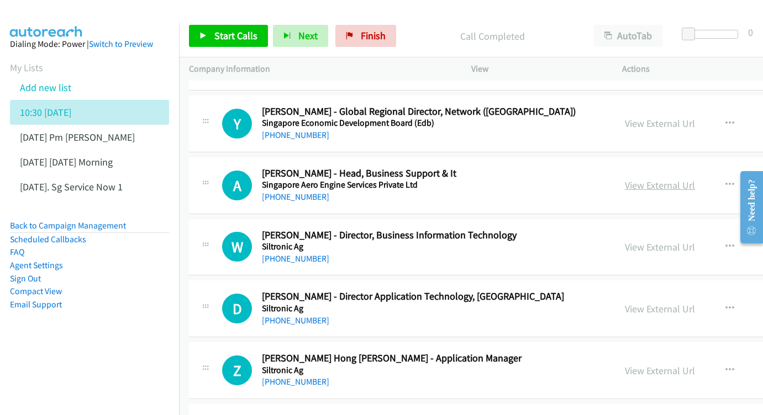
click at [647, 179] on link "View External Url" at bounding box center [660, 185] width 70 height 13
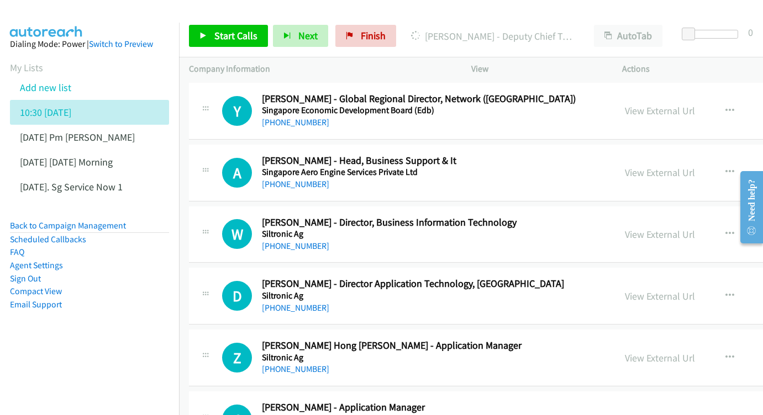
scroll to position [3907, 0]
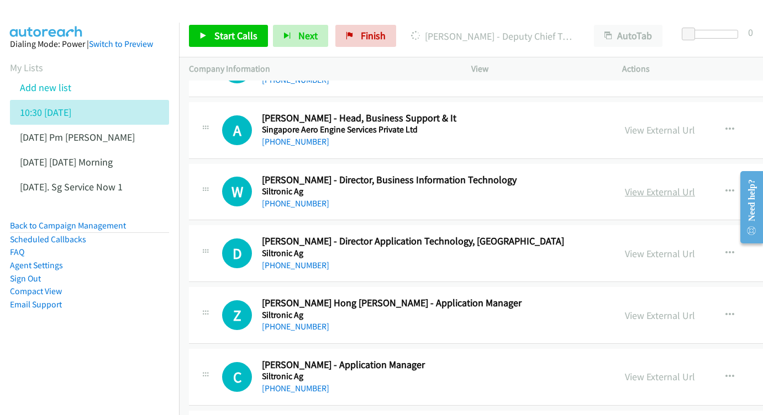
click at [625, 186] on link "View External Url" at bounding box center [660, 192] width 70 height 13
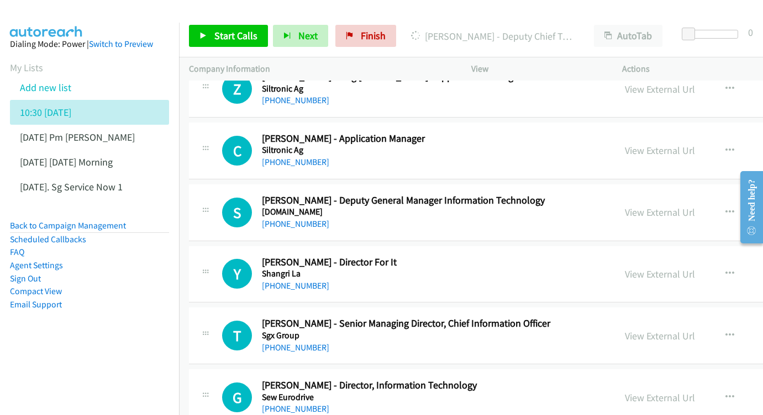
scroll to position [4150, 0]
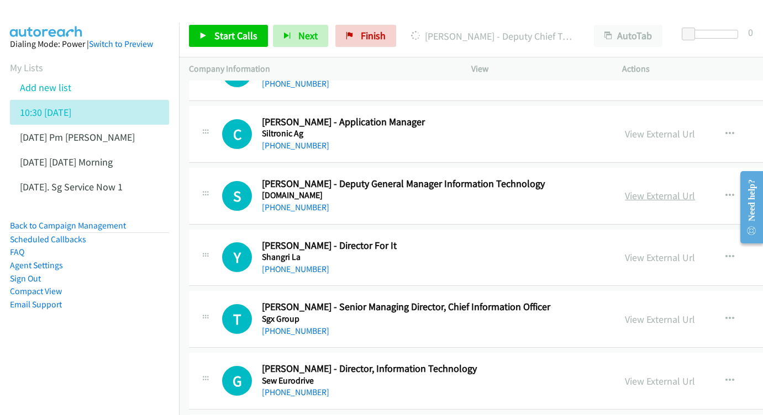
click at [656, 189] on link "View External Url" at bounding box center [660, 195] width 70 height 13
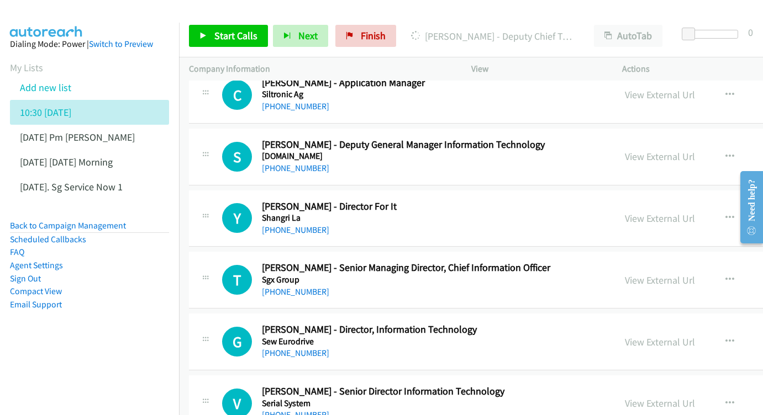
scroll to position [4210, 0]
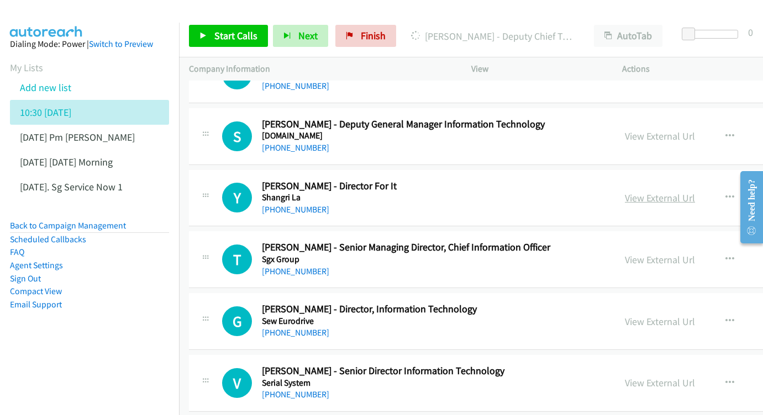
click at [640, 192] on link "View External Url" at bounding box center [660, 198] width 70 height 13
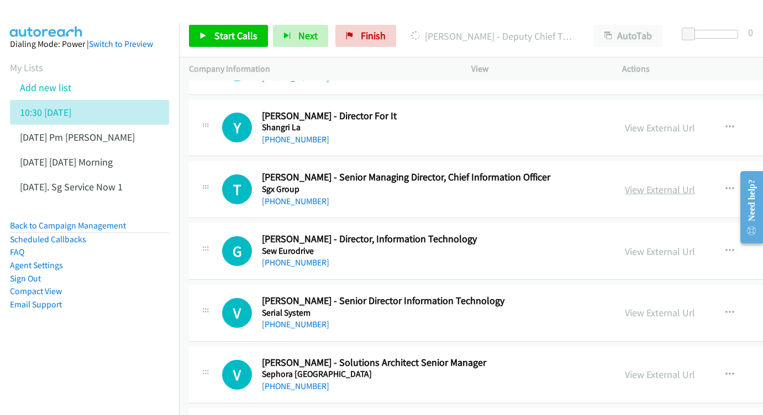
scroll to position [4282, 0]
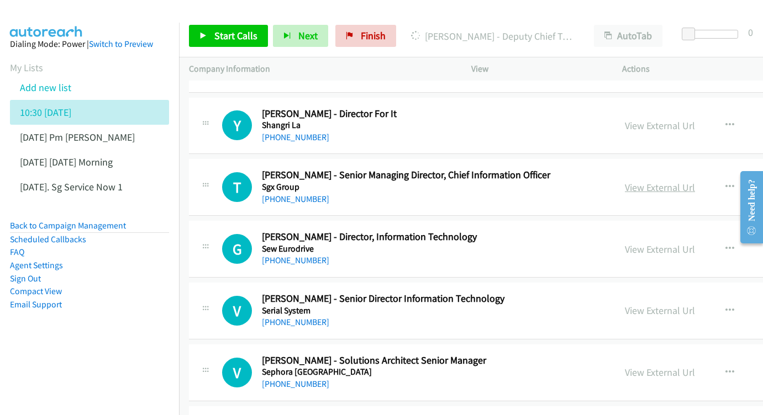
click at [657, 181] on link "View External Url" at bounding box center [660, 187] width 70 height 13
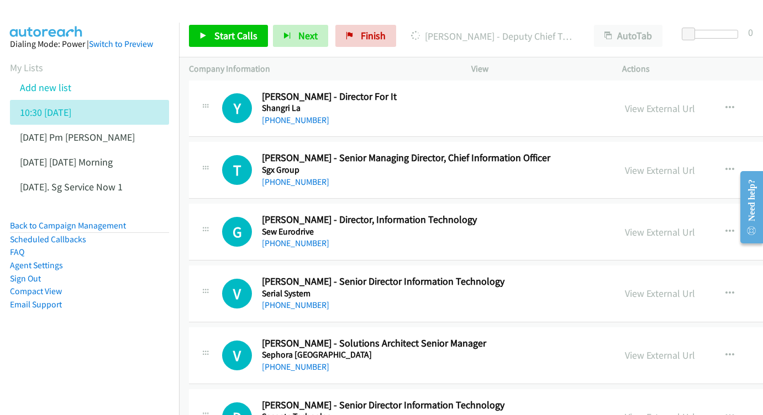
scroll to position [4319, 0]
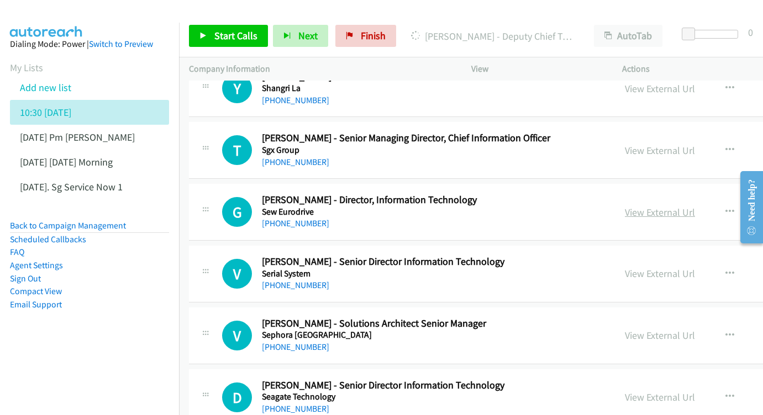
click at [658, 206] on link "View External Url" at bounding box center [660, 212] width 70 height 13
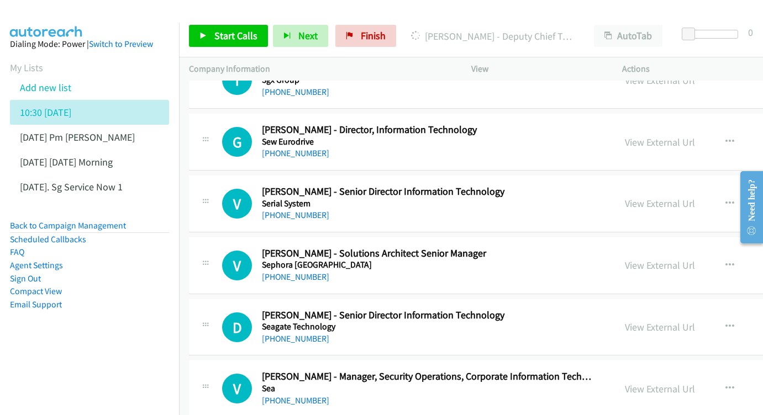
scroll to position [4391, 0]
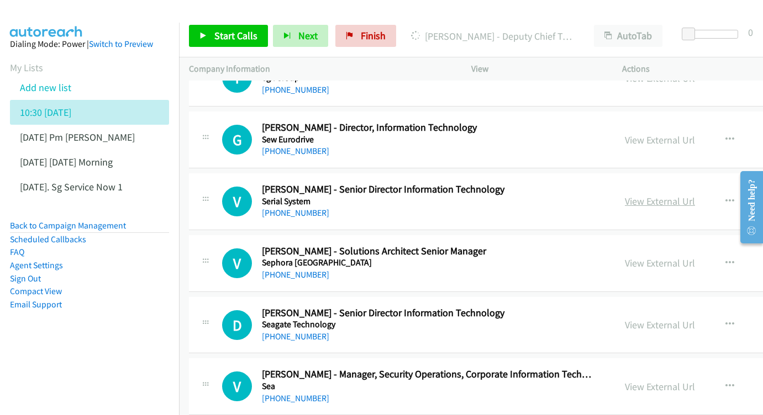
click at [660, 195] on link "View External Url" at bounding box center [660, 201] width 70 height 13
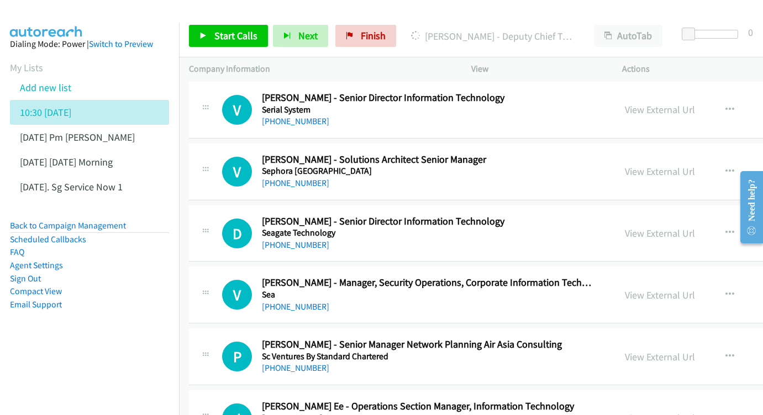
scroll to position [4546, 0]
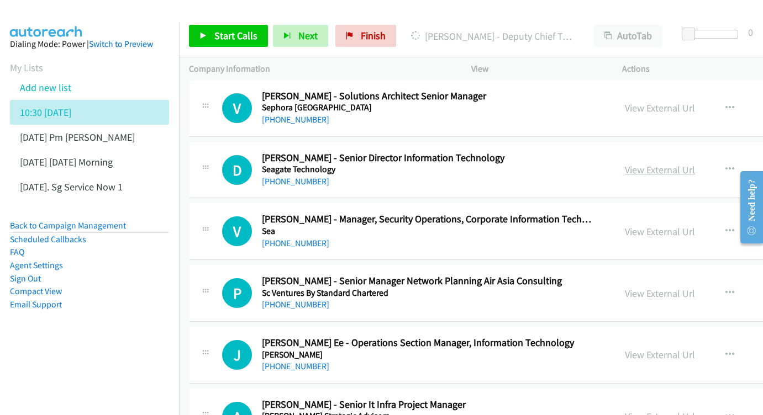
click at [655, 163] on link "View External Url" at bounding box center [660, 169] width 70 height 13
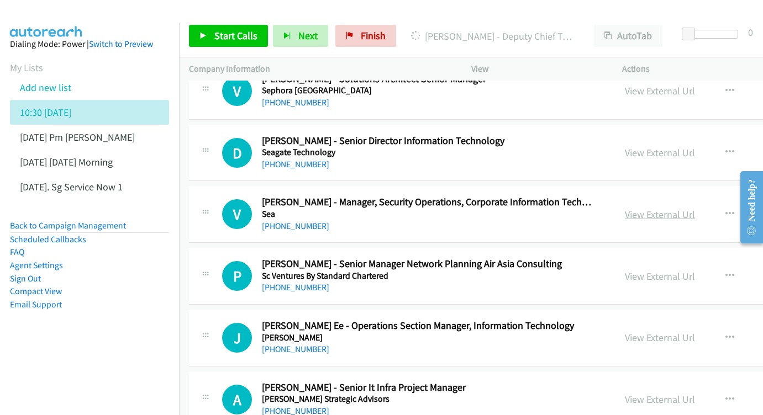
click at [658, 208] on link "View External Url" at bounding box center [660, 214] width 70 height 13
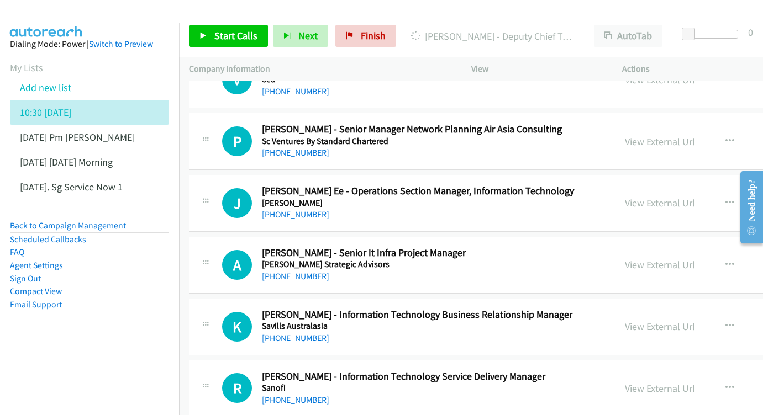
scroll to position [4696, 0]
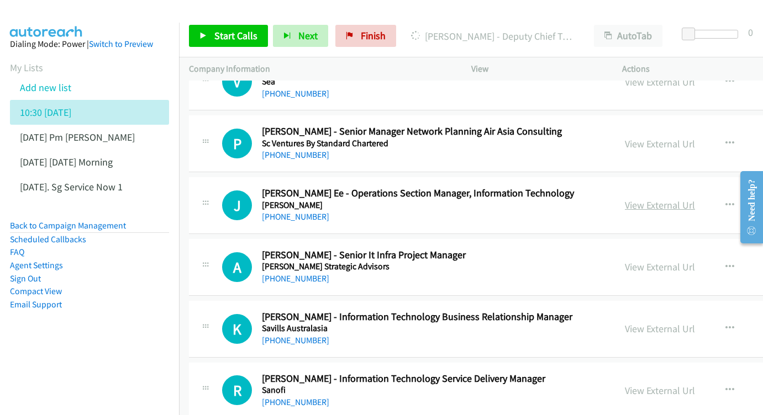
click at [674, 199] on link "View External Url" at bounding box center [660, 205] width 70 height 13
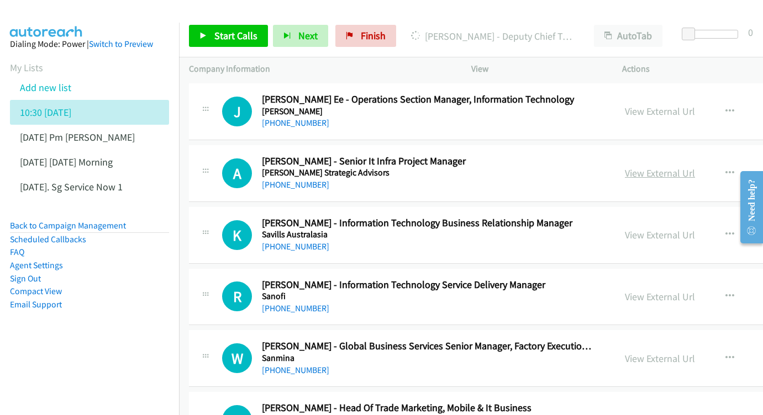
scroll to position [4777, 0]
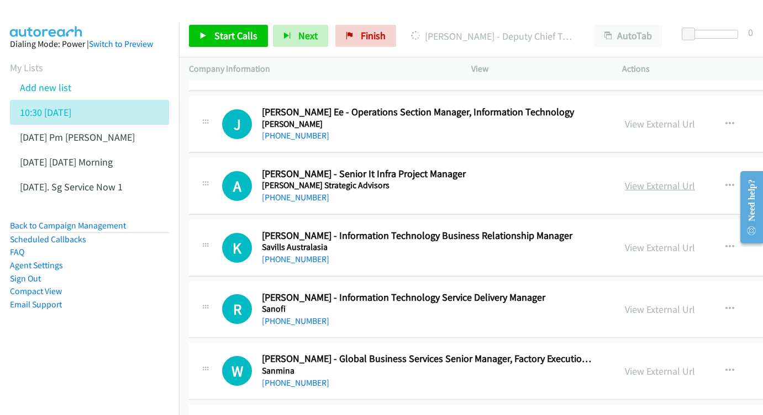
click at [645, 179] on link "View External Url" at bounding box center [660, 185] width 70 height 13
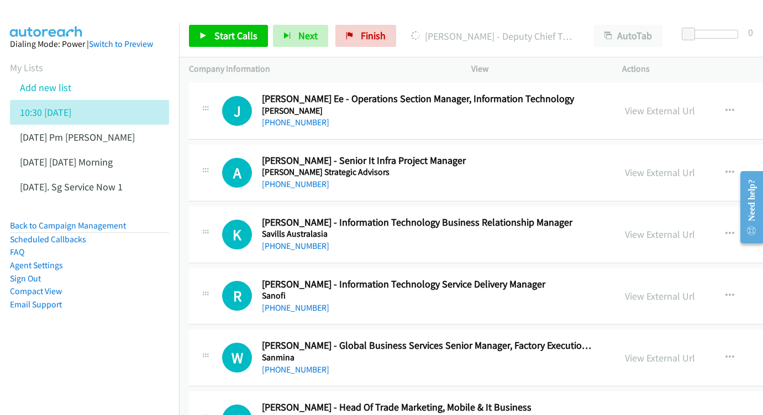
scroll to position [4815, 0]
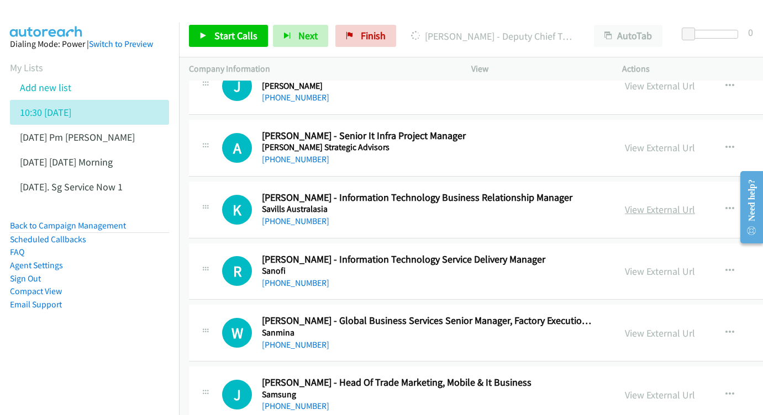
click at [648, 203] on link "View External Url" at bounding box center [660, 209] width 70 height 13
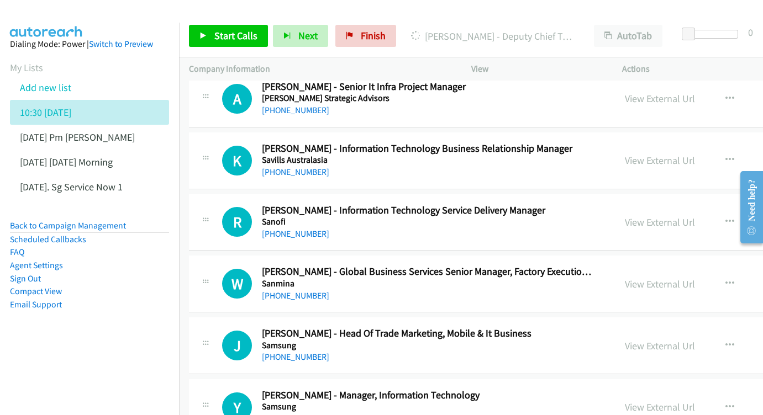
scroll to position [4867, 0]
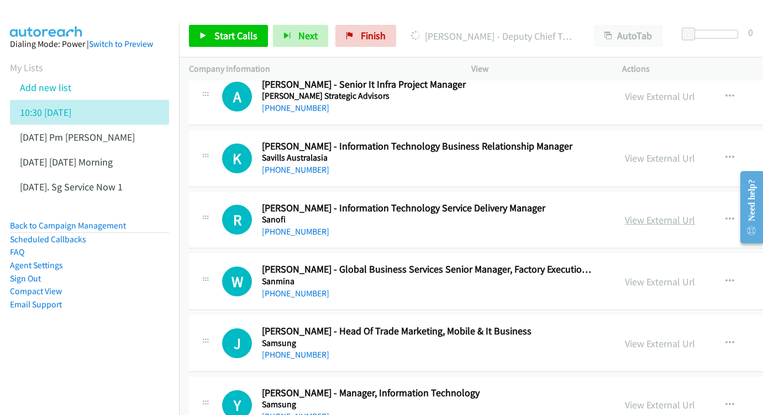
click at [638, 214] on link "View External Url" at bounding box center [660, 220] width 70 height 13
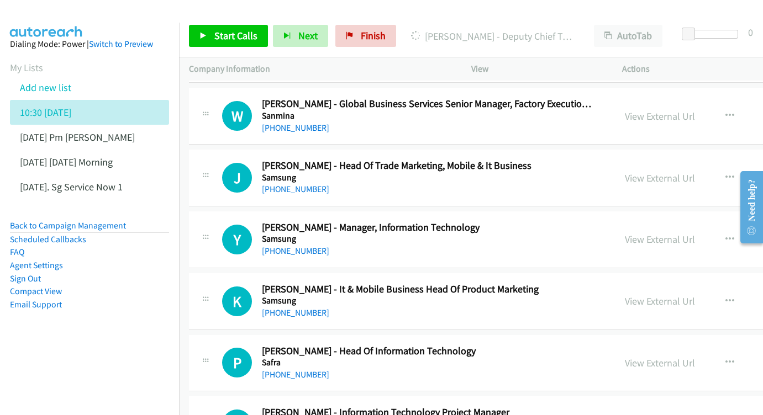
scroll to position [5035, 0]
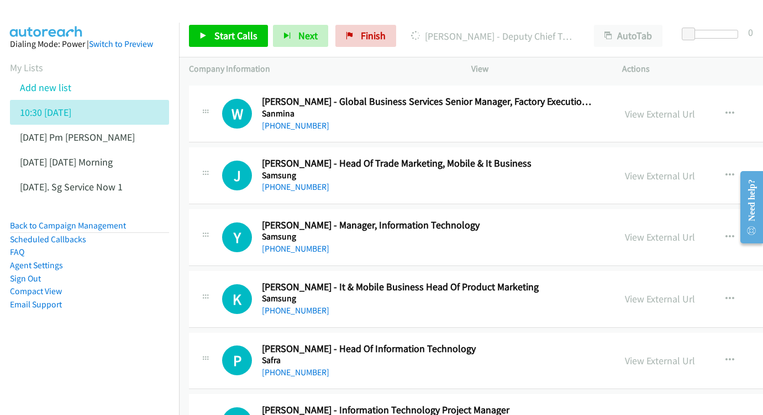
click at [652, 219] on div "View External Url View External Url Schedule/Manage Callback Start Calls Here R…" at bounding box center [726, 237] width 223 height 36
click at [653, 231] on link "View External Url" at bounding box center [660, 237] width 70 height 13
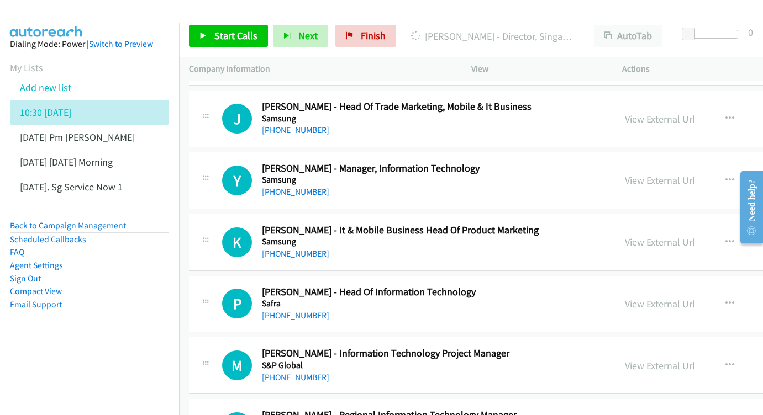
scroll to position [5109, 0]
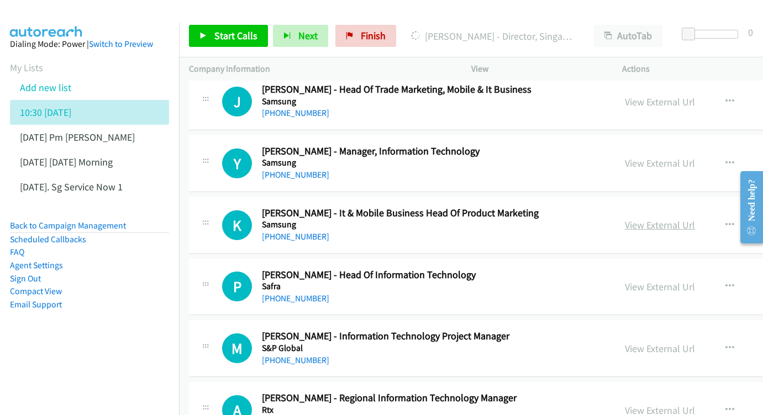
click at [633, 219] on link "View External Url" at bounding box center [660, 225] width 70 height 13
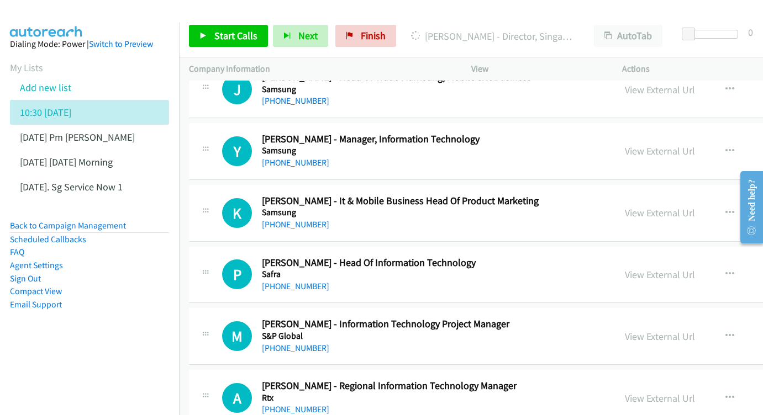
scroll to position [5161, 0]
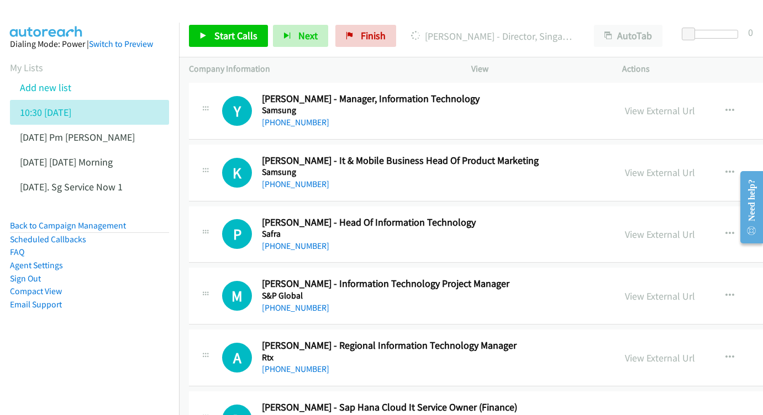
click at [636, 216] on div "View External Url View External Url Schedule/Manage Callback Start Calls Here R…" at bounding box center [726, 234] width 223 height 36
click at [638, 228] on link "View External Url" at bounding box center [660, 234] width 70 height 13
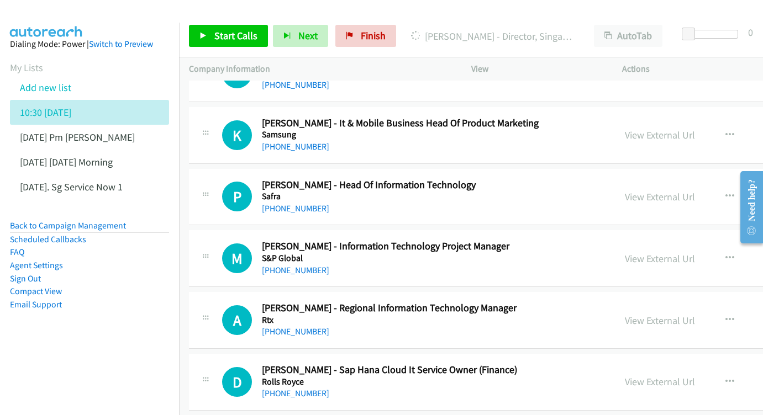
scroll to position [5219, 0]
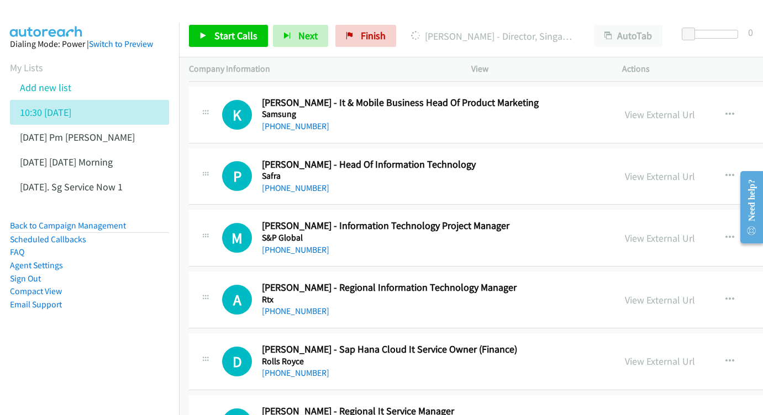
click at [642, 231] on div "View External Url" at bounding box center [660, 238] width 70 height 15
click at [635, 232] on link "View External Url" at bounding box center [660, 238] width 70 height 13
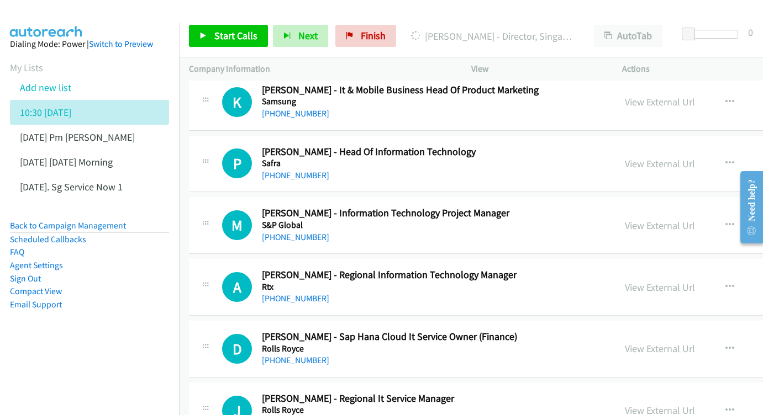
scroll to position [5312, 0]
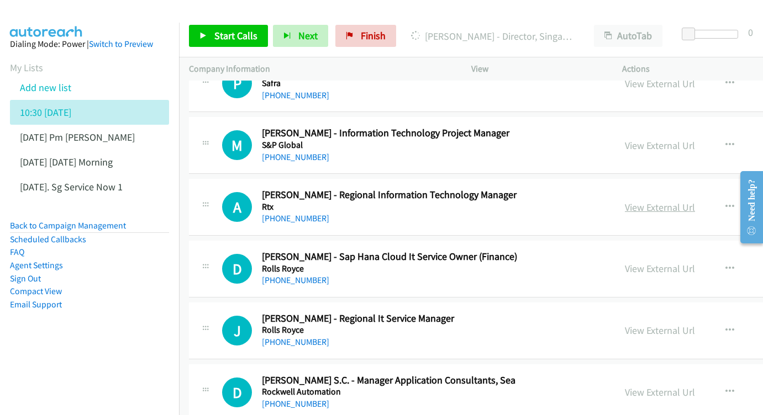
click at [632, 201] on link "View External Url" at bounding box center [660, 207] width 70 height 13
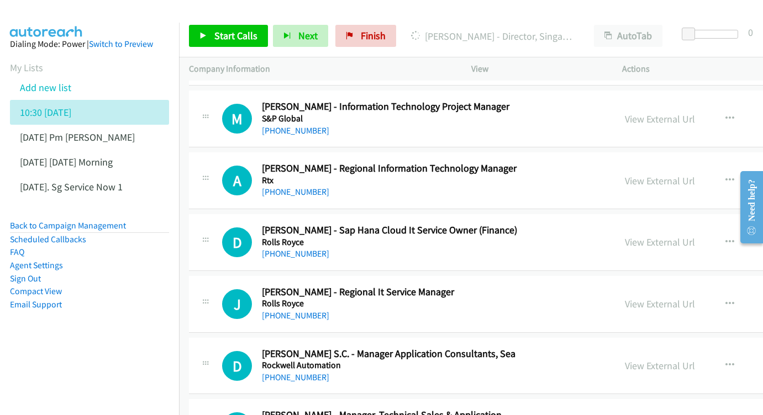
scroll to position [5358, 0]
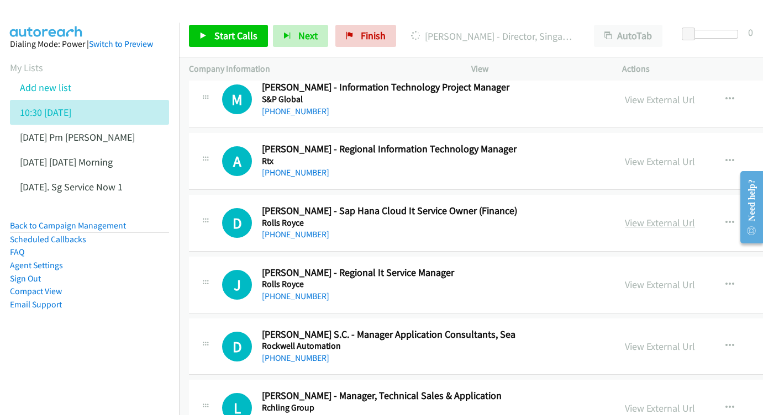
click at [660, 216] on link "View External Url" at bounding box center [660, 222] width 70 height 13
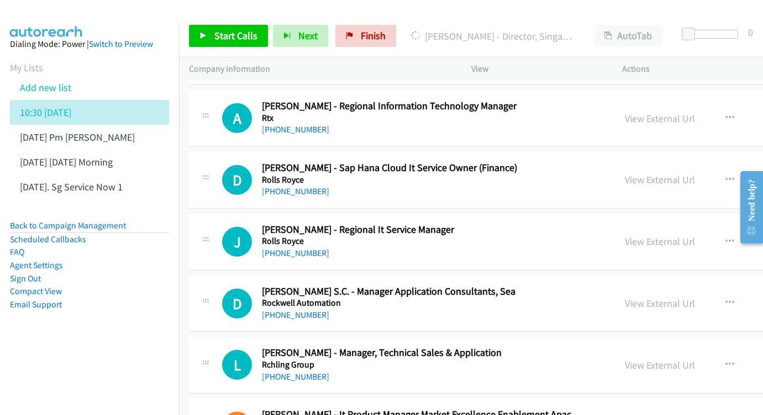
scroll to position [5403, 0]
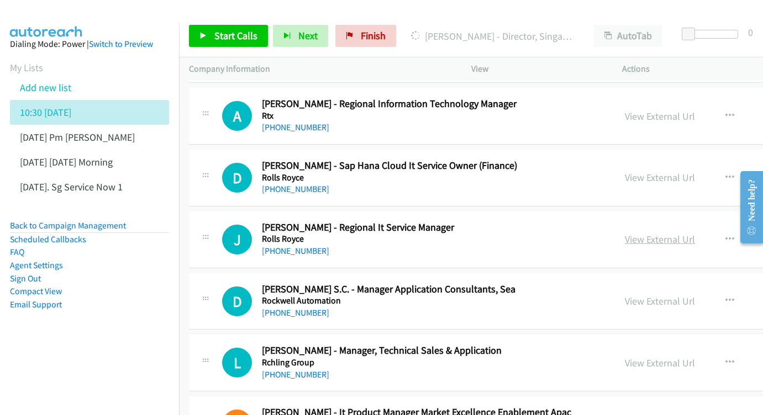
click at [660, 233] on link "View External Url" at bounding box center [660, 239] width 70 height 13
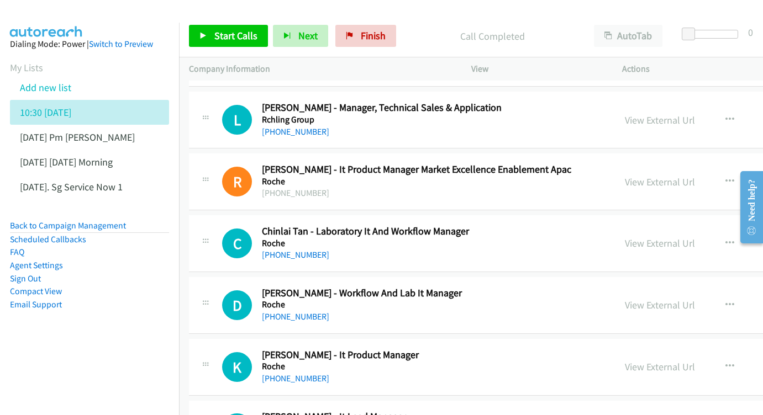
scroll to position [5648, 0]
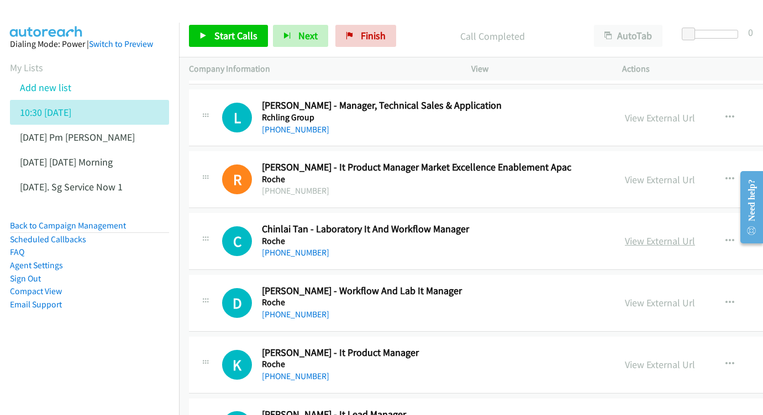
click at [653, 235] on link "View External Url" at bounding box center [660, 241] width 70 height 13
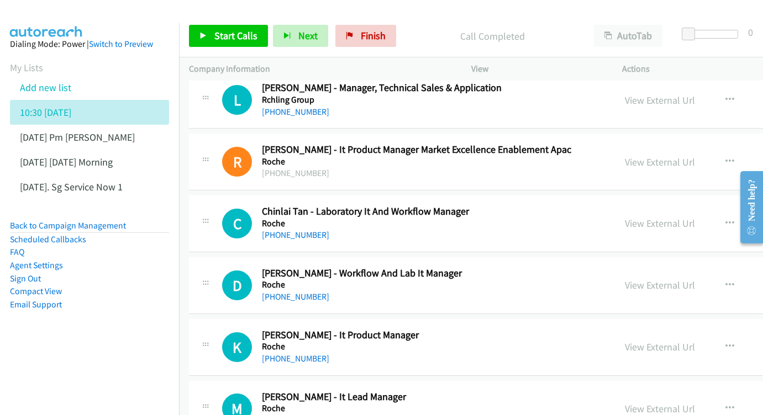
scroll to position [5687, 0]
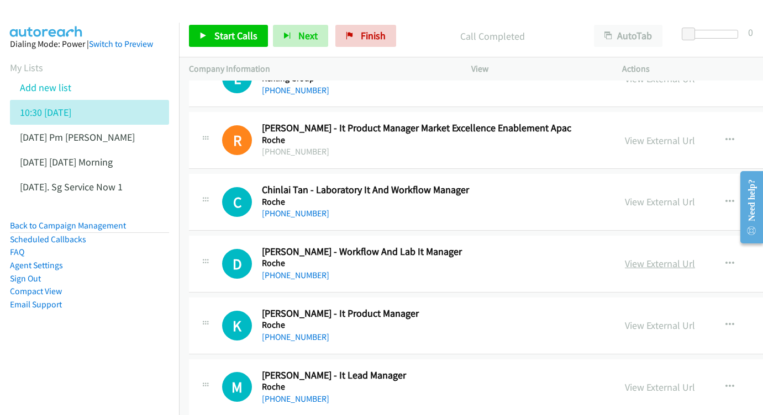
click at [629, 257] on link "View External Url" at bounding box center [660, 263] width 70 height 13
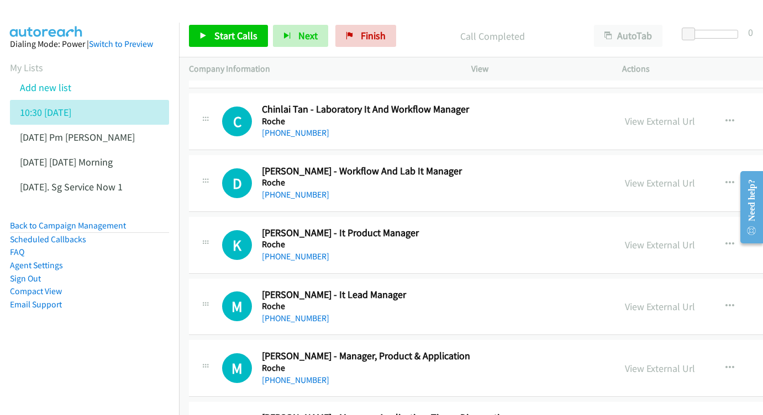
scroll to position [5770, 0]
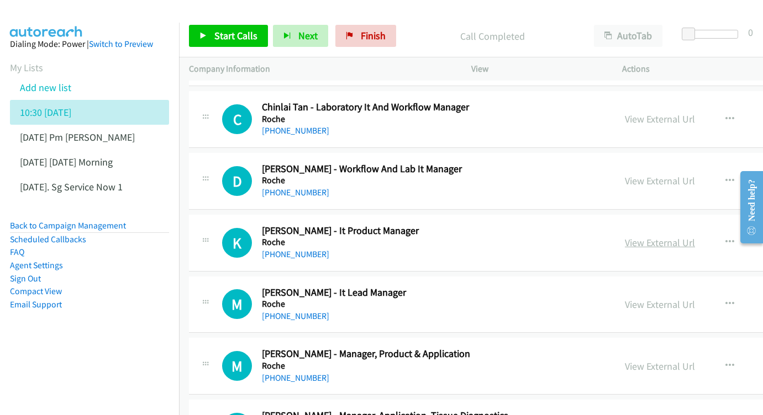
drag, startPoint x: 664, startPoint y: 147, endPoint x: 656, endPoint y: 145, distance: 9.0
click at [664, 236] on link "View External Url" at bounding box center [660, 242] width 70 height 13
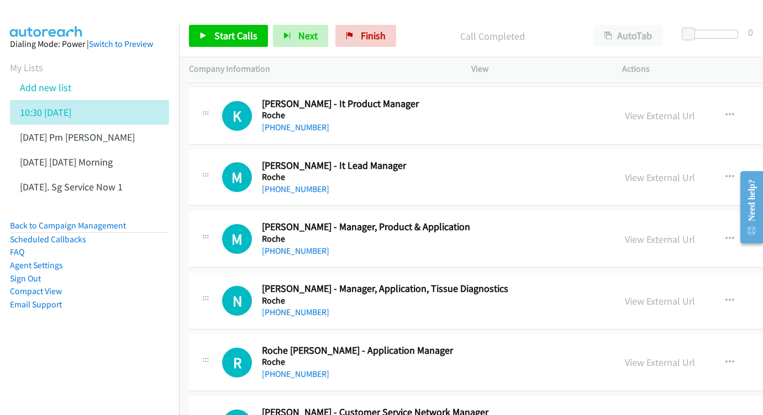
scroll to position [5825, 0]
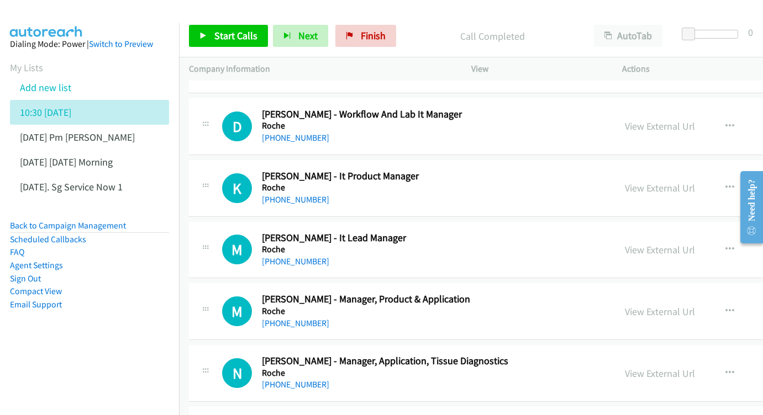
click at [666, 242] on div "View External Url" at bounding box center [660, 249] width 70 height 15
click at [658, 244] on link "View External Url" at bounding box center [660, 250] width 70 height 13
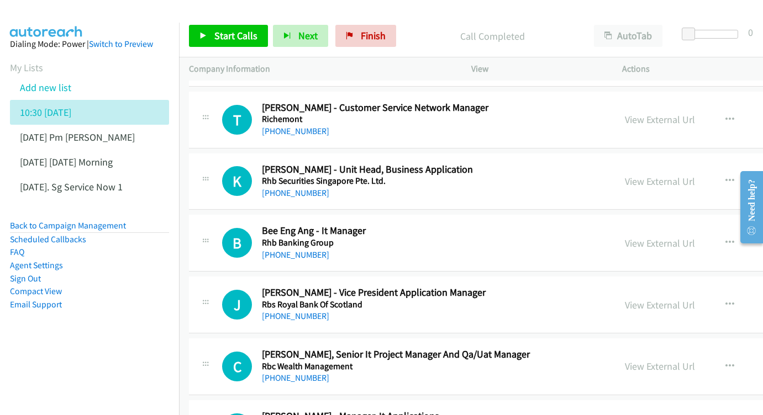
scroll to position [6224, 0]
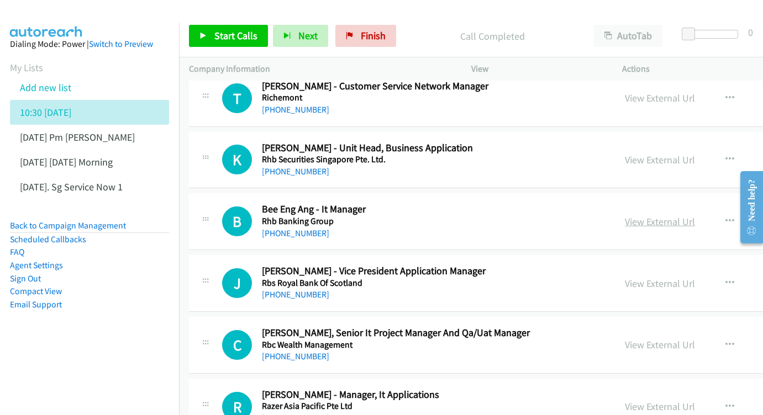
click at [667, 215] on link "View External Url" at bounding box center [660, 221] width 70 height 13
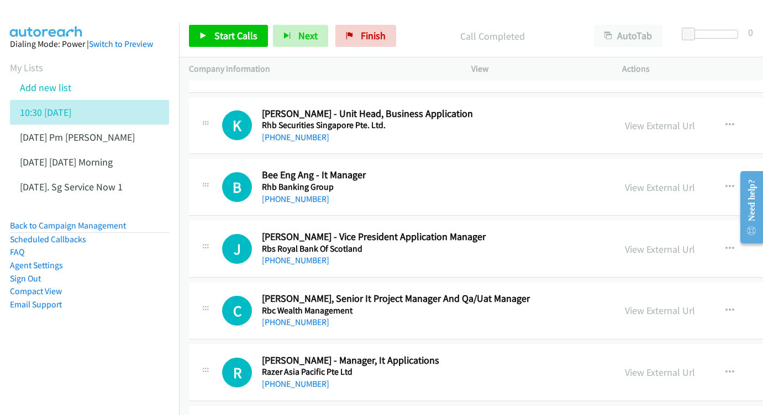
scroll to position [6269, 0]
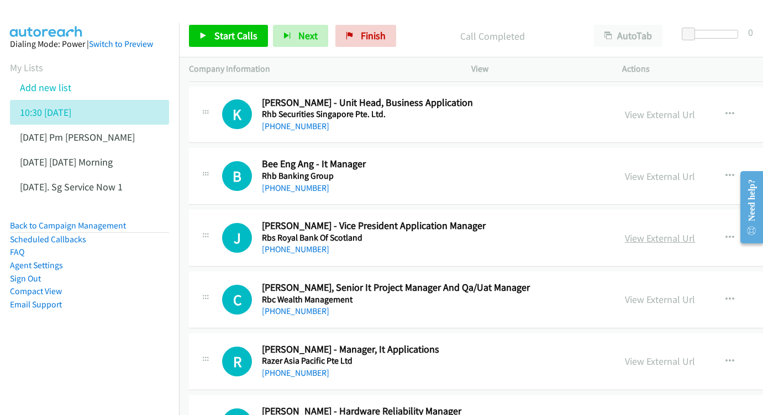
click at [637, 232] on link "View External Url" at bounding box center [660, 238] width 70 height 13
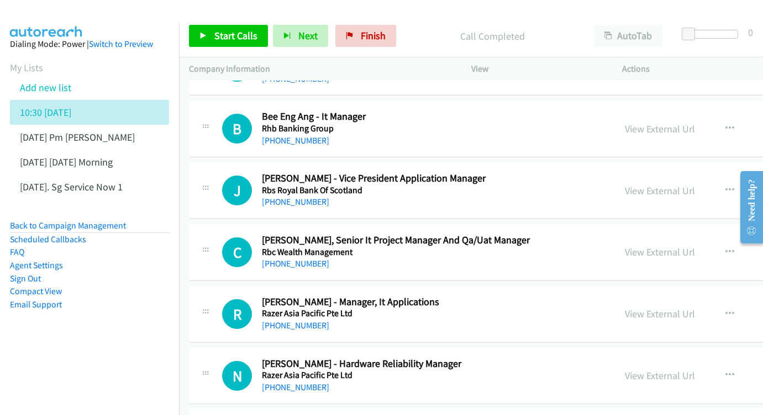
scroll to position [6328, 0]
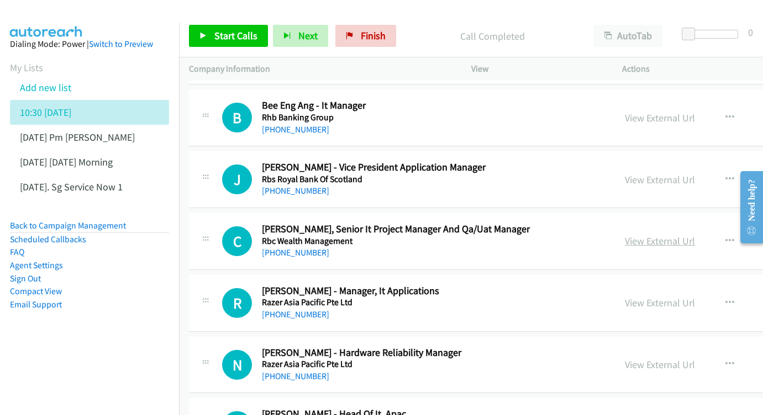
click at [642, 235] on link "View External Url" at bounding box center [660, 241] width 70 height 13
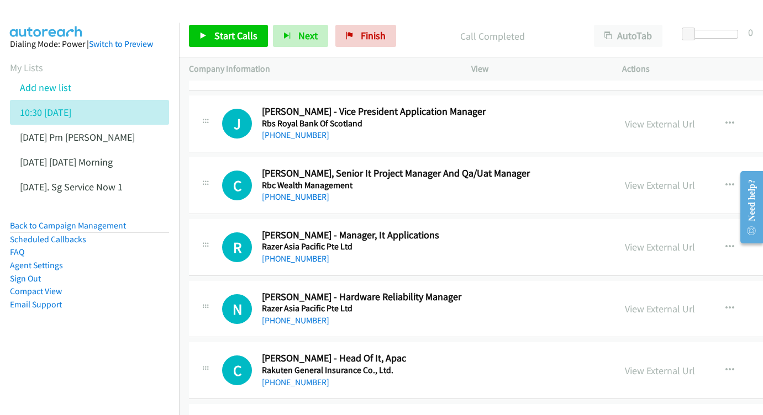
scroll to position [6386, 0]
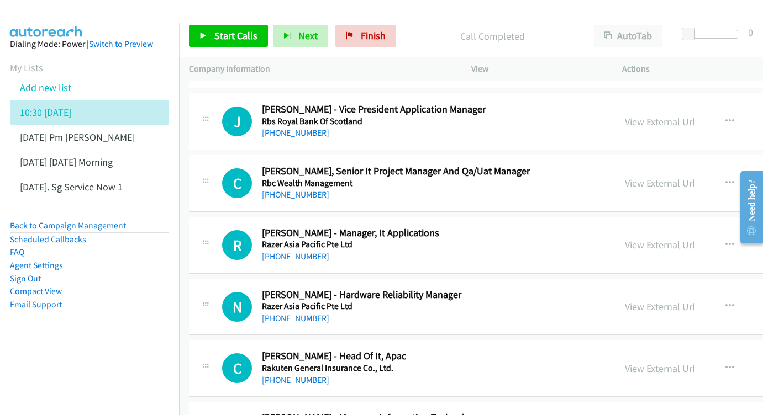
click at [657, 239] on link "View External Url" at bounding box center [660, 245] width 70 height 13
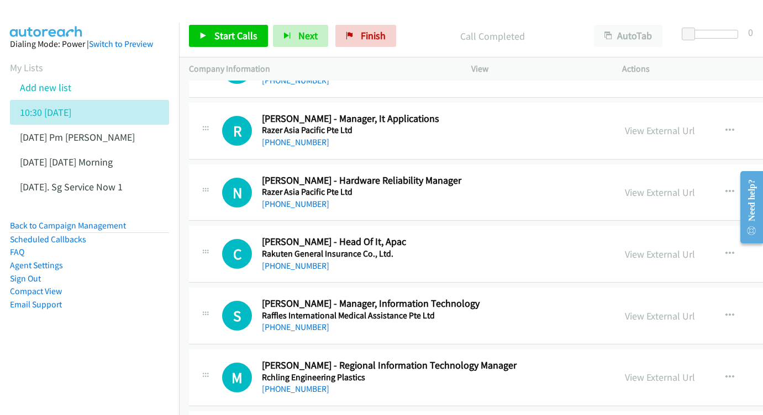
scroll to position [6521, 0]
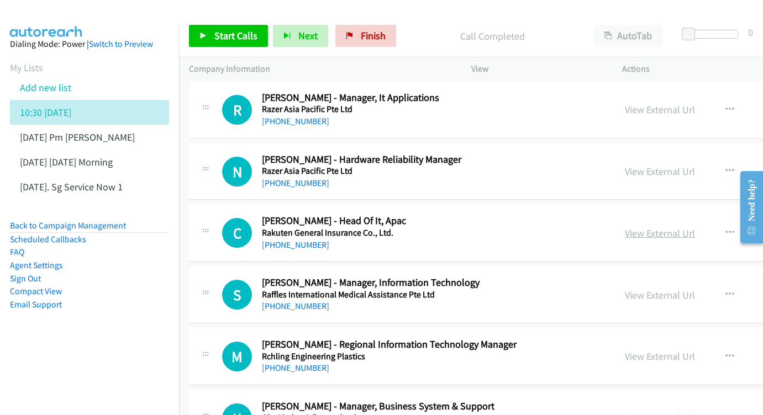
click at [651, 227] on link "View External Url" at bounding box center [660, 233] width 70 height 13
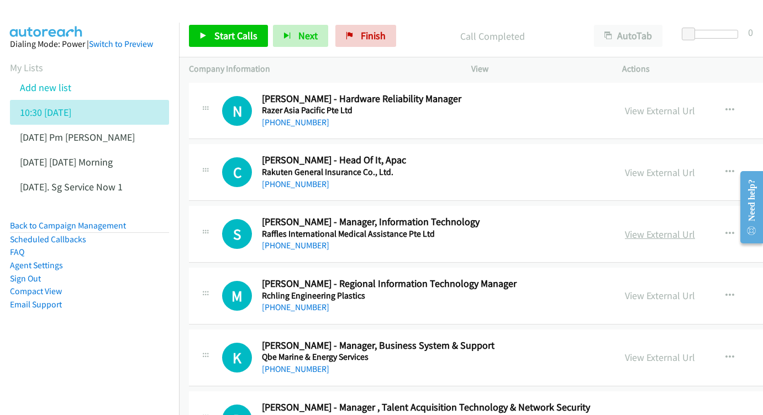
click at [653, 228] on link "View External Url" at bounding box center [660, 234] width 70 height 13
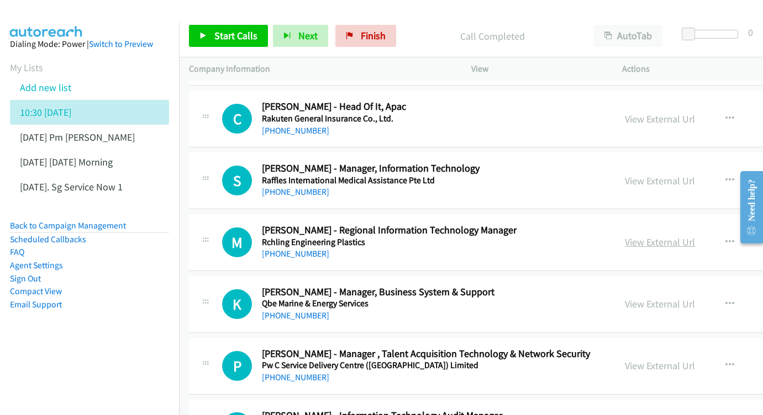
click at [647, 236] on link "View External Url" at bounding box center [660, 242] width 70 height 13
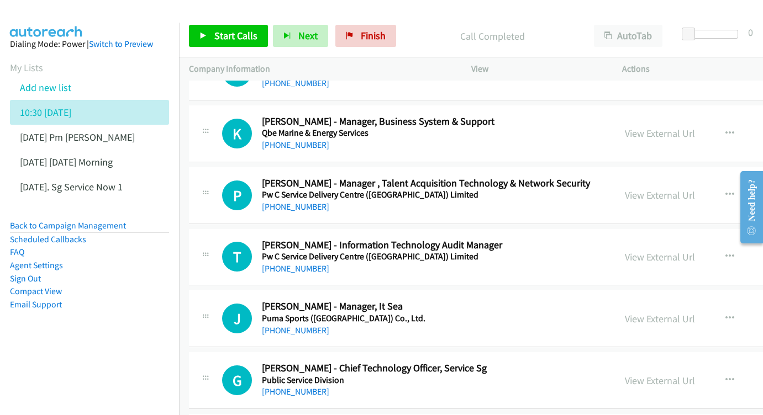
scroll to position [6822, 0]
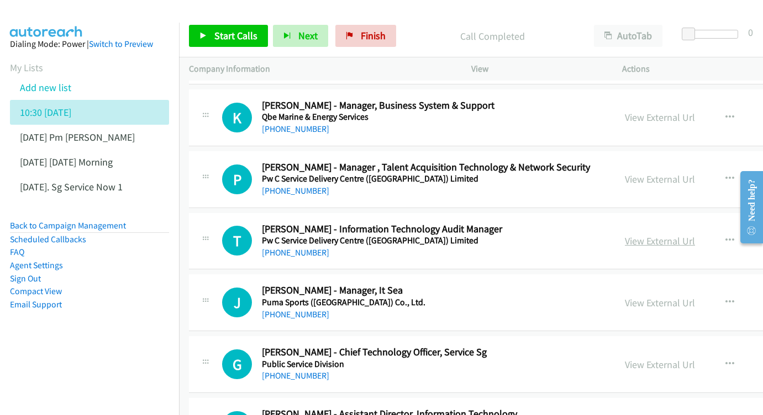
click at [646, 235] on link "View External Url" at bounding box center [660, 241] width 70 height 13
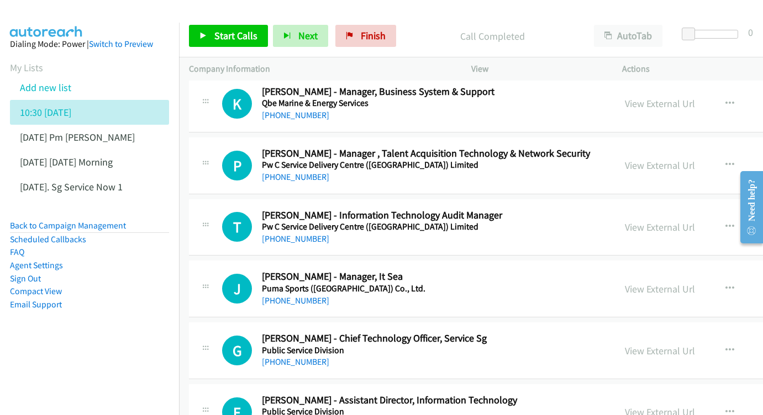
scroll to position [6855, 0]
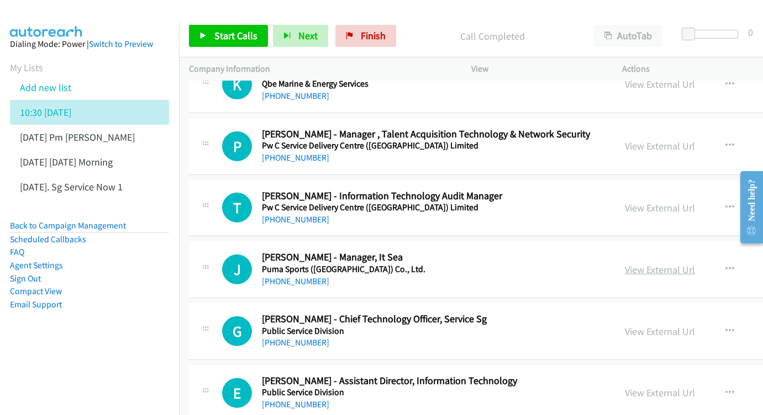
click at [665, 263] on link "View External Url" at bounding box center [660, 269] width 70 height 13
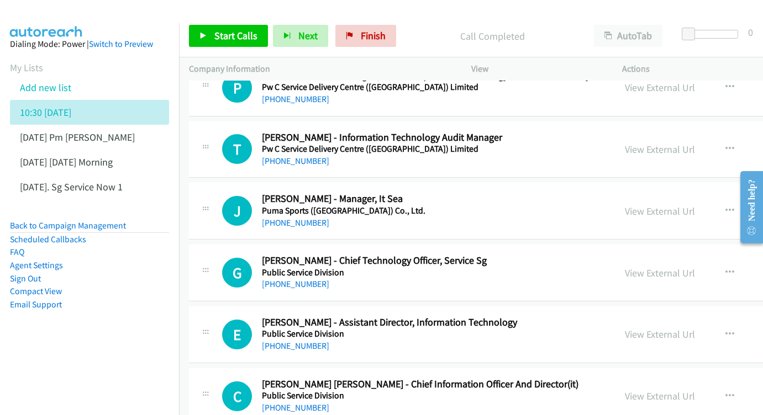
scroll to position [6936, 0]
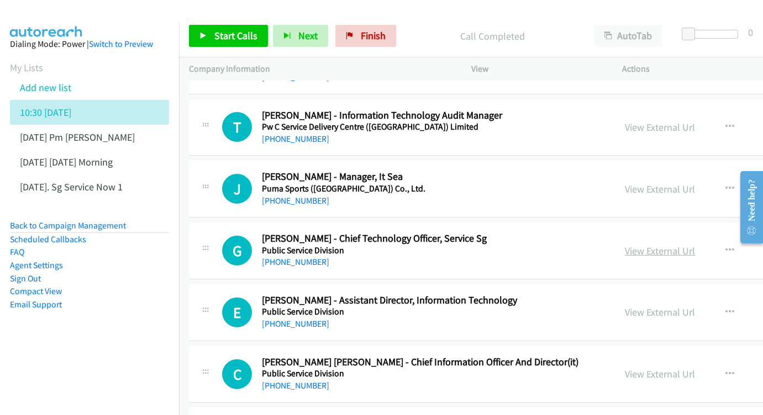
click at [657, 245] on link "View External Url" at bounding box center [660, 251] width 70 height 13
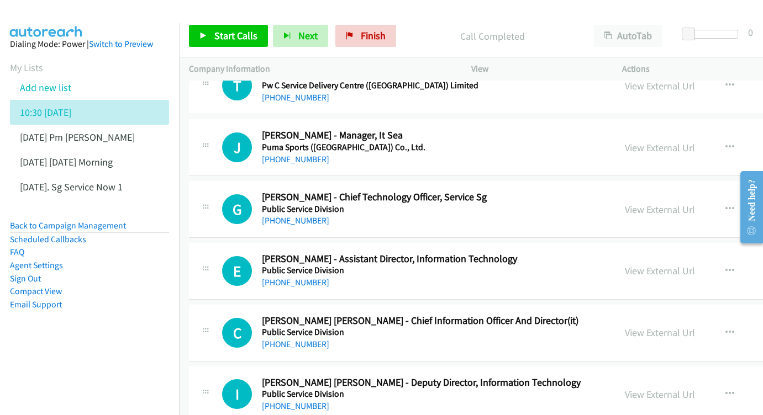
scroll to position [6994, 0]
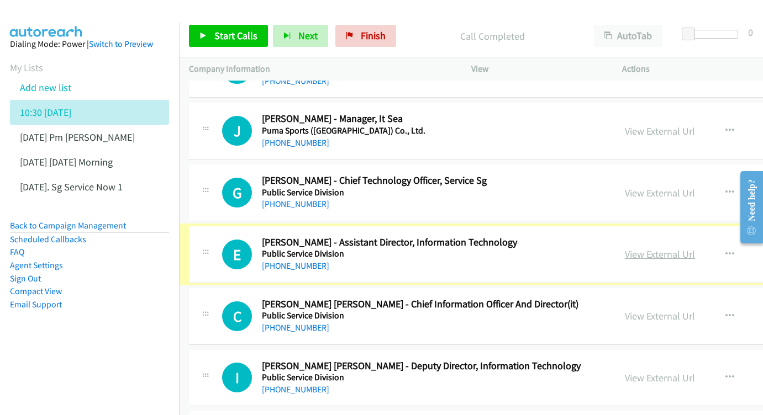
click at [640, 248] on link "View External Url" at bounding box center [660, 254] width 70 height 13
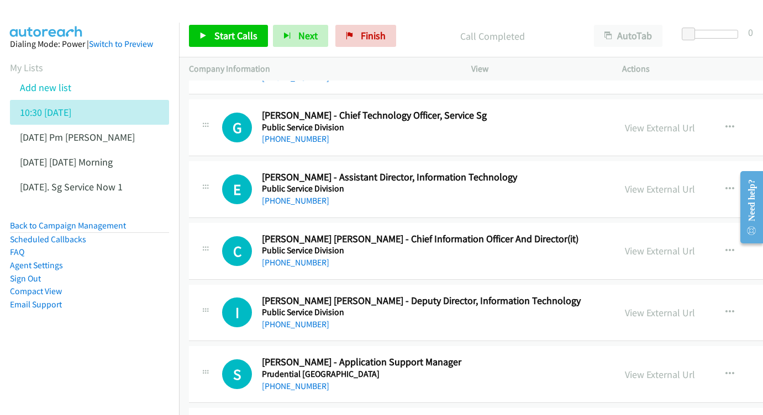
scroll to position [7061, 0]
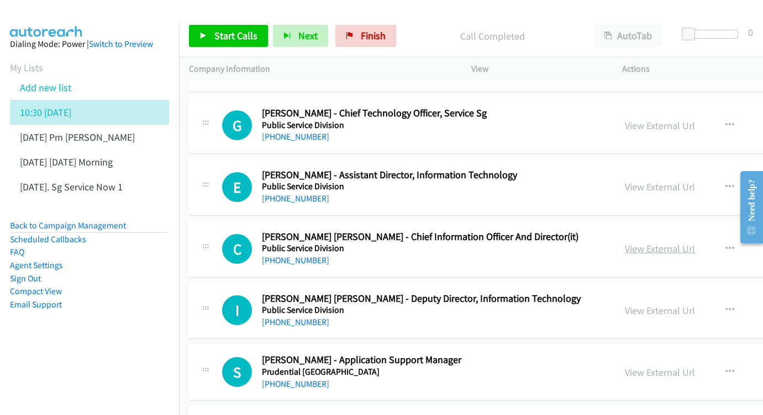
click at [669, 242] on link "View External Url" at bounding box center [660, 248] width 70 height 13
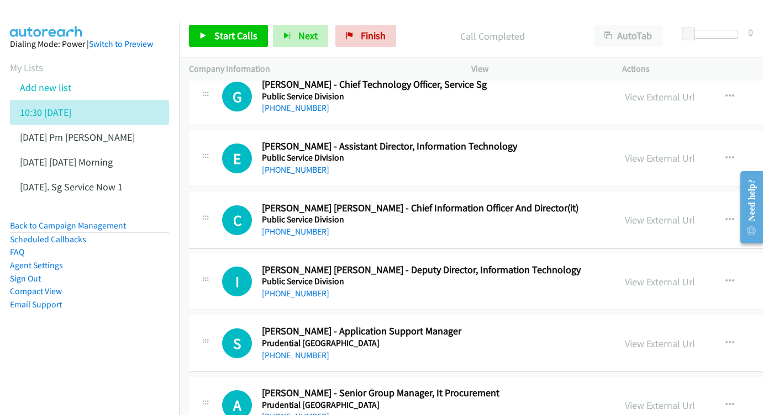
scroll to position [7110, 0]
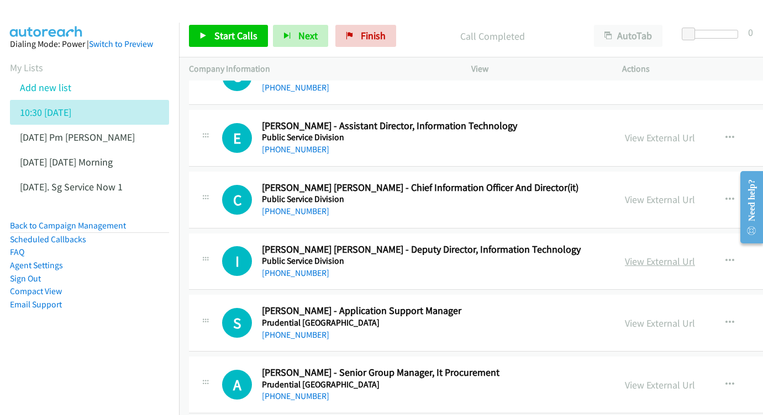
click at [634, 255] on link "View External Url" at bounding box center [660, 261] width 70 height 13
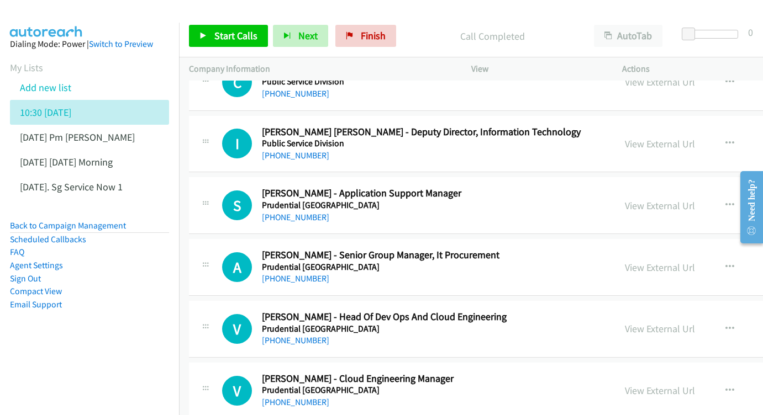
scroll to position [7248, 0]
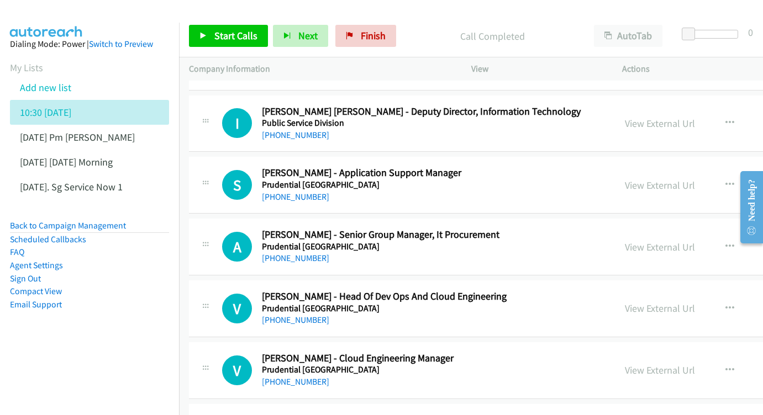
click at [643, 229] on div "View External Url View External Url Schedule/Manage Callback Start Calls Here R…" at bounding box center [726, 247] width 223 height 36
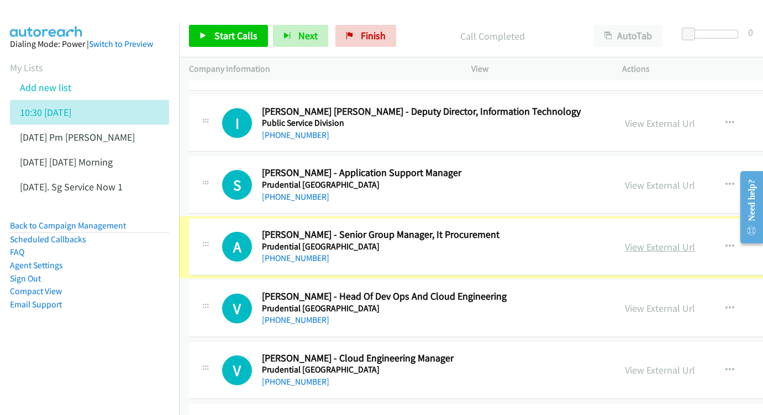
click at [631, 241] on link "View External Url" at bounding box center [660, 247] width 70 height 13
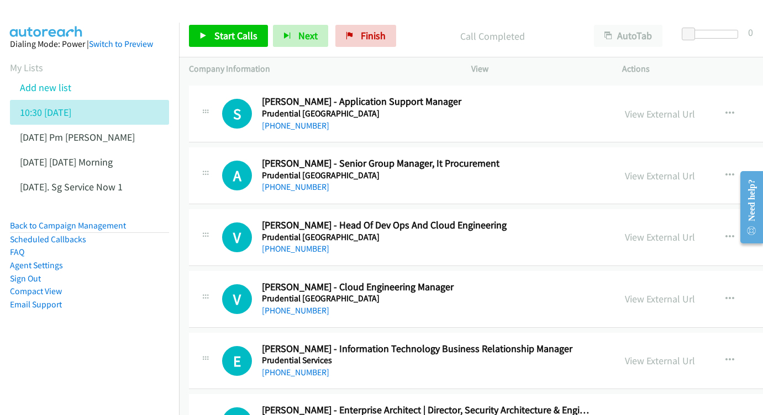
scroll to position [7322, 0]
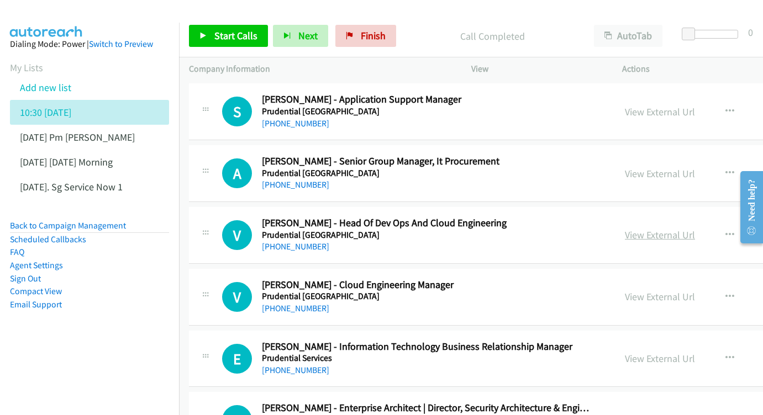
click at [645, 229] on link "View External Url" at bounding box center [660, 235] width 70 height 13
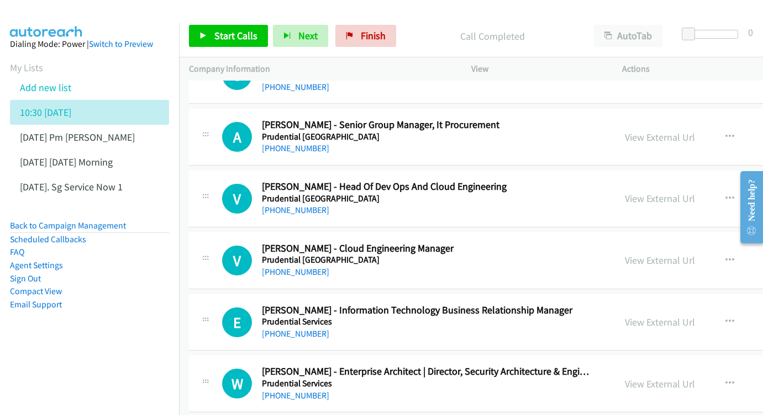
scroll to position [7360, 0]
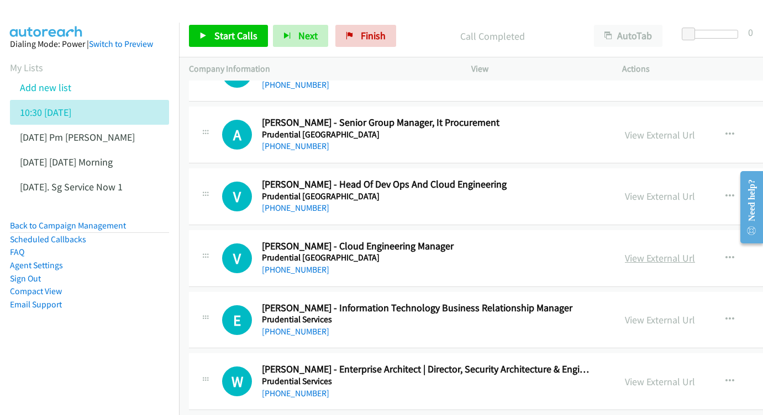
click at [639, 252] on link "View External Url" at bounding box center [660, 258] width 70 height 13
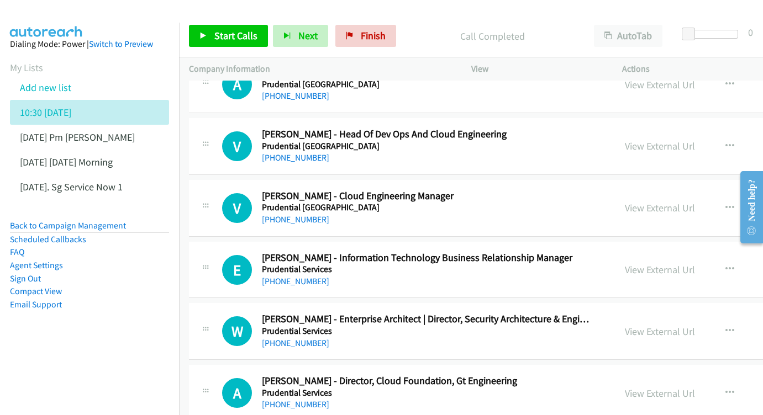
scroll to position [7413, 0]
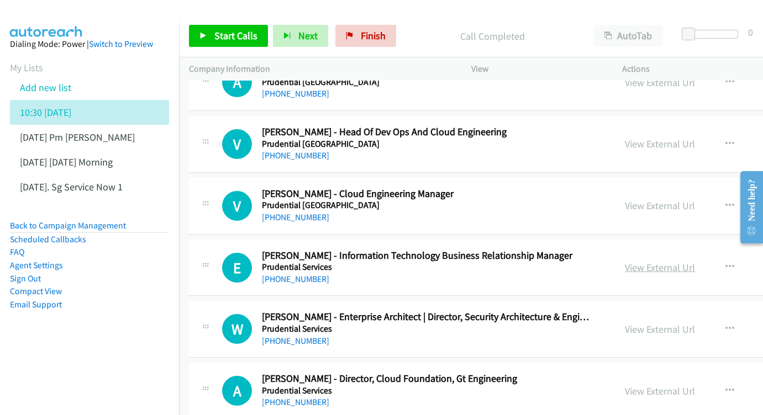
click at [656, 261] on link "View External Url" at bounding box center [660, 267] width 70 height 13
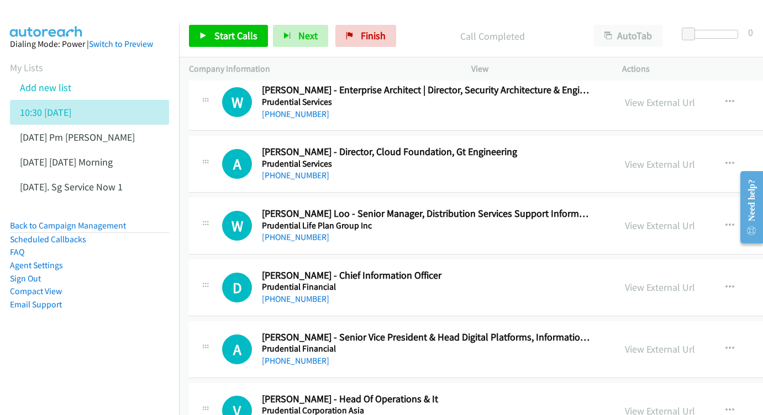
scroll to position [7638, 0]
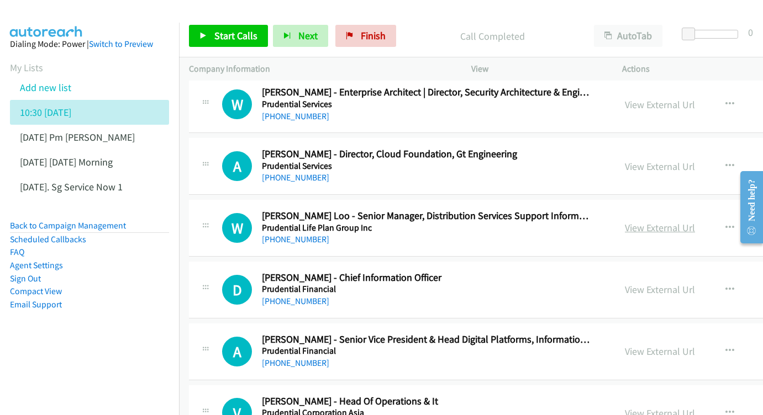
click at [636, 221] on link "View External Url" at bounding box center [660, 227] width 70 height 13
